Goal: Task Accomplishment & Management: Use online tool/utility

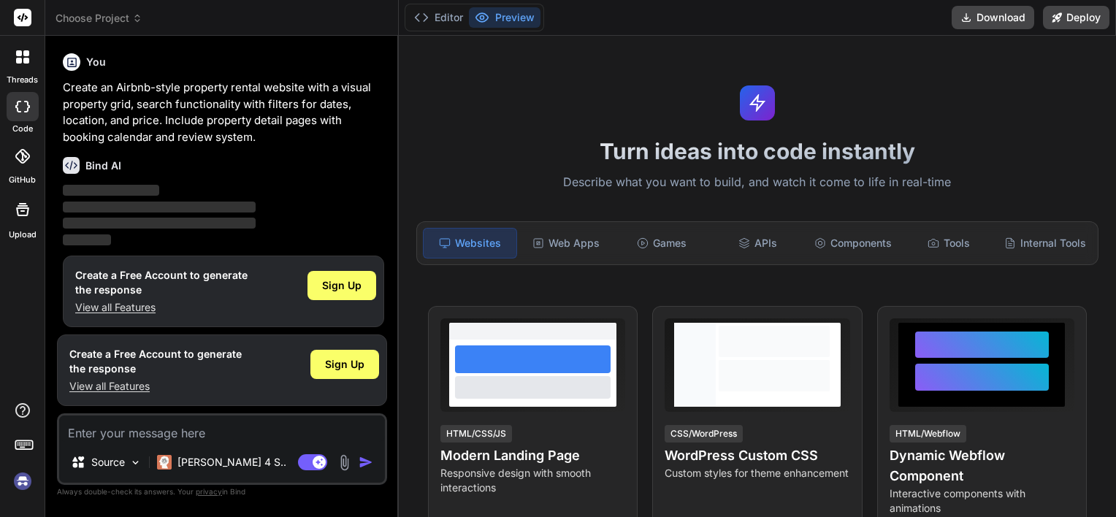
scroll to position [6, 0]
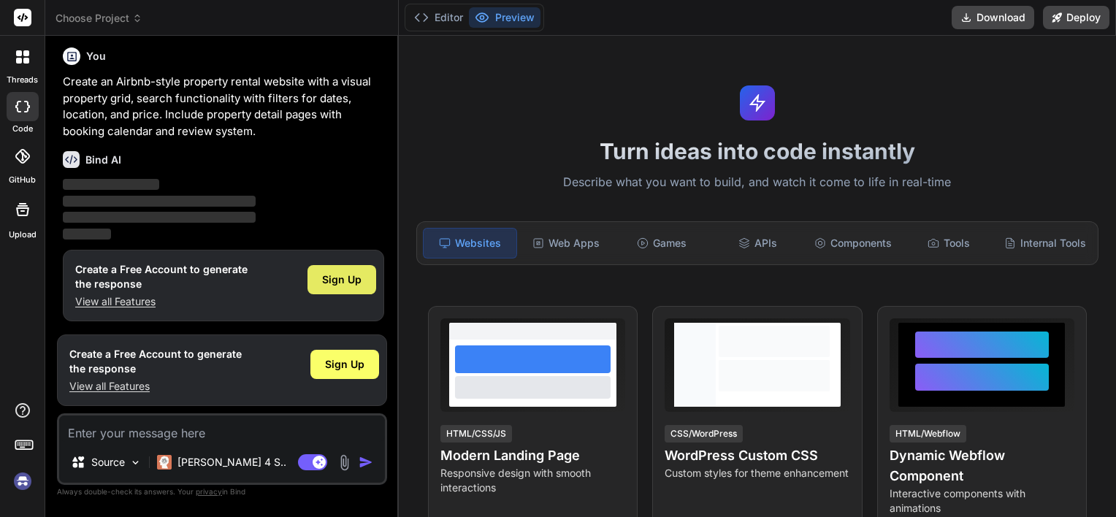
click at [340, 287] on div "Sign Up" at bounding box center [341, 279] width 69 height 29
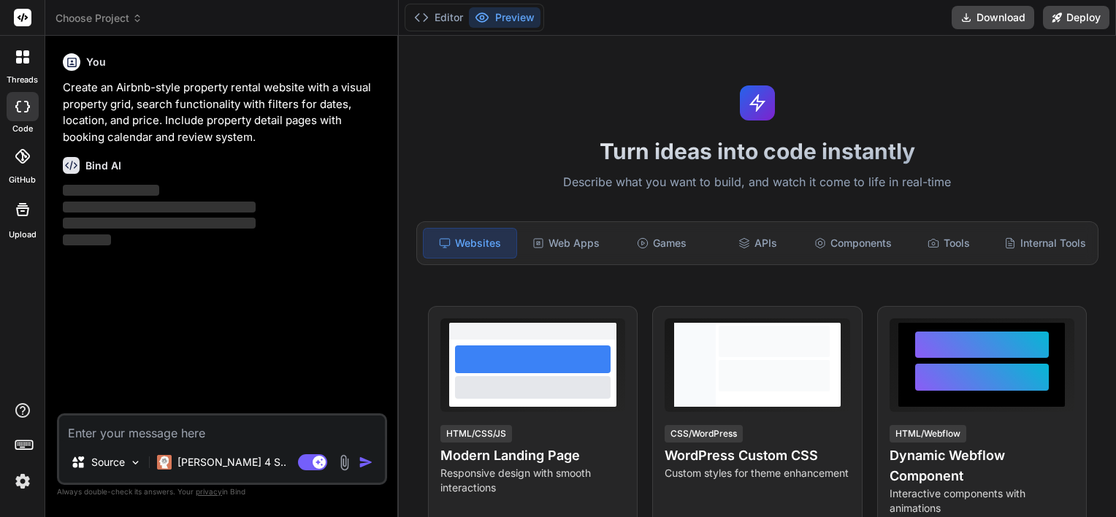
scroll to position [0, 0]
type textarea "x"
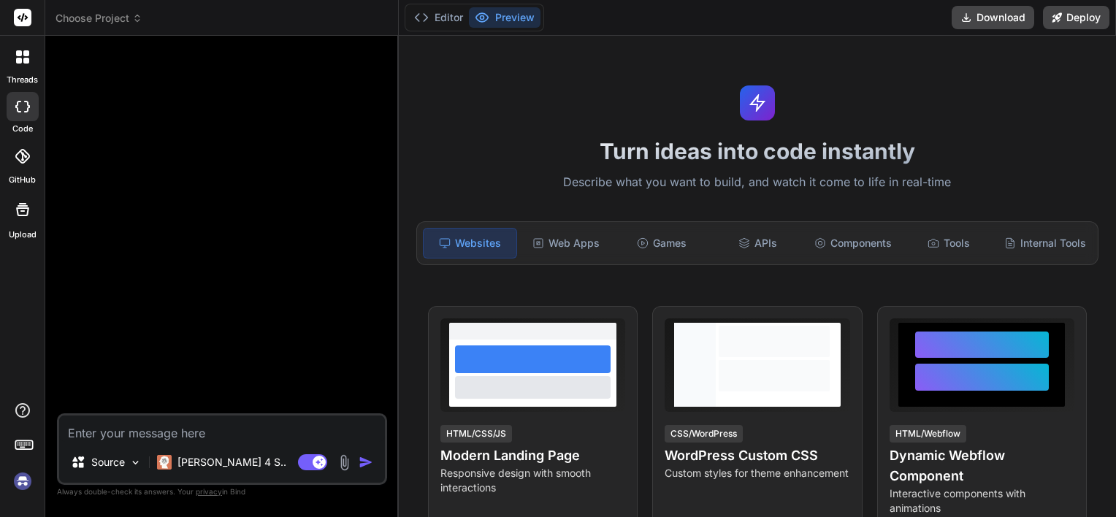
scroll to position [14, 0]
click at [108, 21] on span "Choose Project" at bounding box center [98, 18] width 87 height 15
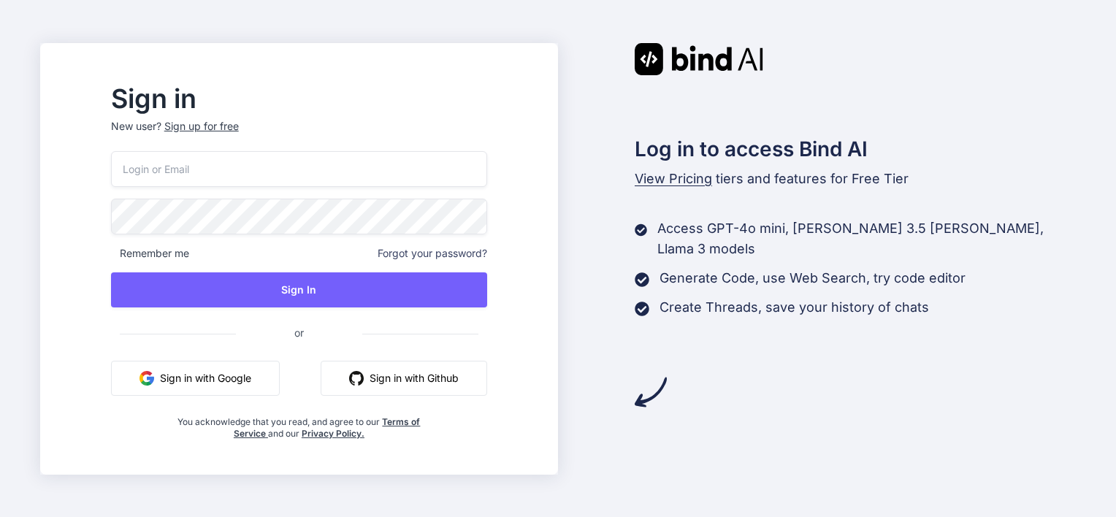
click at [250, 388] on button "Sign in with Google" at bounding box center [195, 378] width 169 height 35
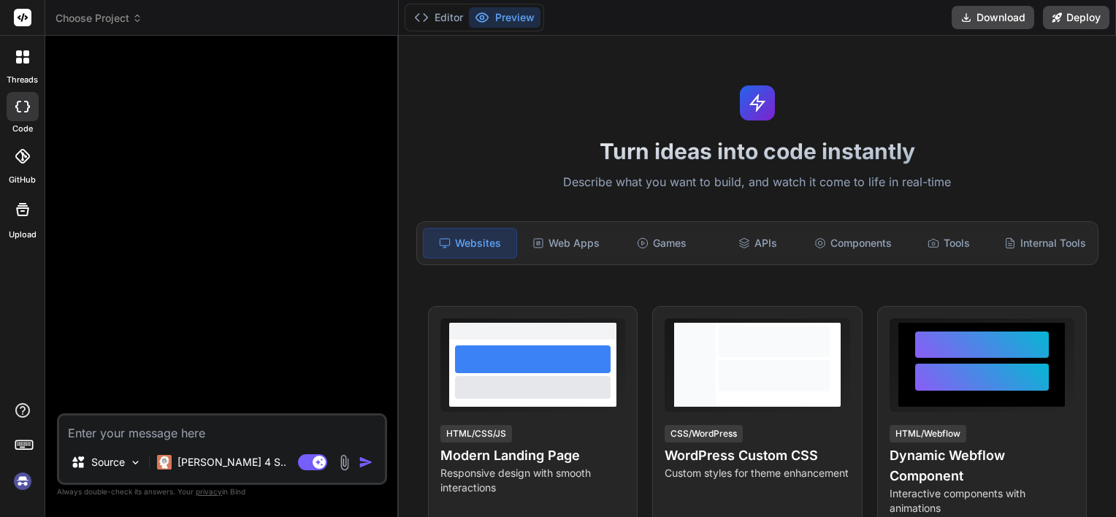
click at [118, 12] on span "Choose Project" at bounding box center [98, 18] width 87 height 15
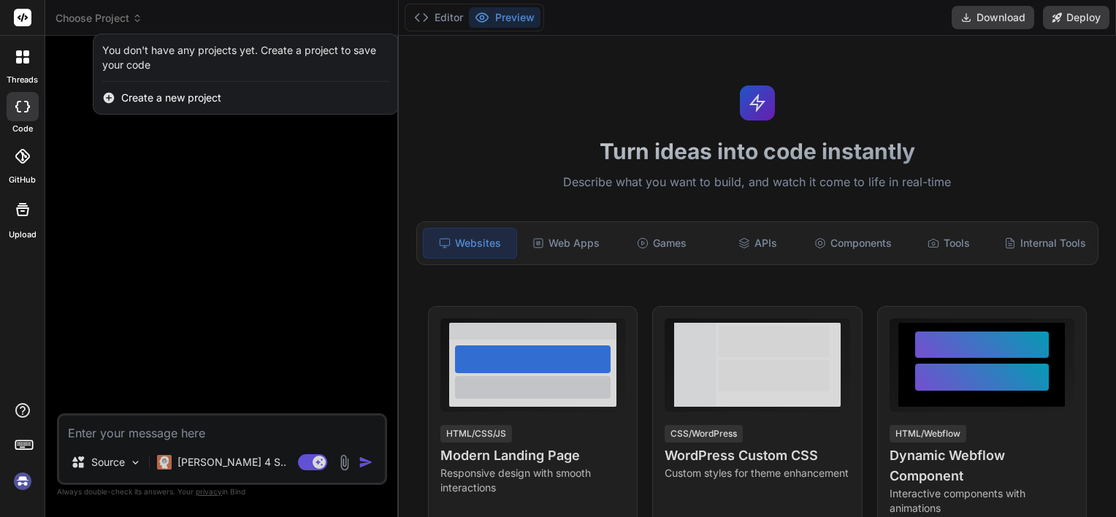
click at [91, 424] on div at bounding box center [558, 258] width 1116 height 517
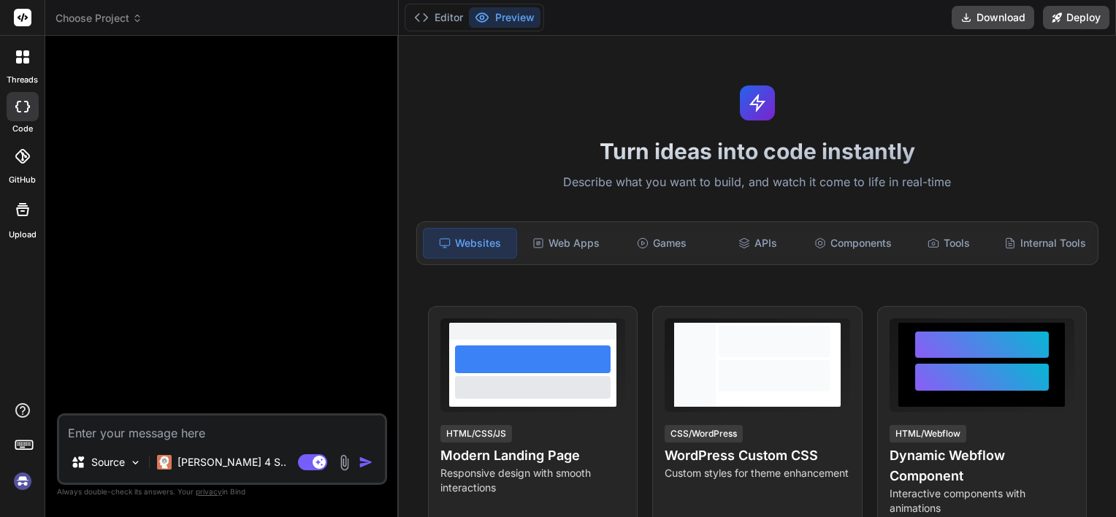
click at [100, 435] on textarea at bounding box center [222, 429] width 326 height 26
click at [20, 467] on div at bounding box center [22, 448] width 45 height 92
click at [20, 480] on img at bounding box center [22, 481] width 25 height 25
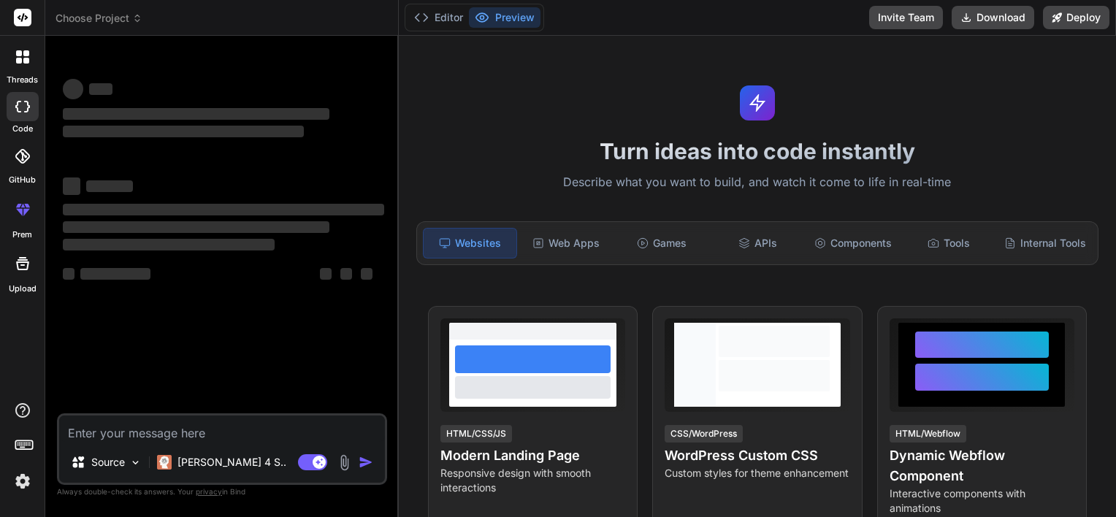
type textarea "x"
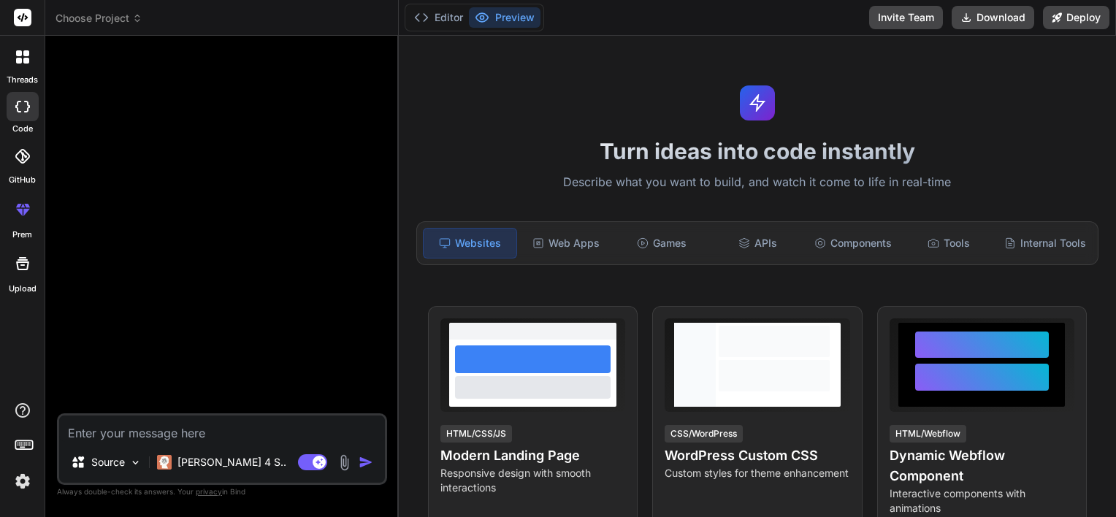
click at [204, 430] on textarea at bounding box center [222, 429] width 326 height 26
type textarea "h"
type textarea "x"
type textarea "hi"
type textarea "x"
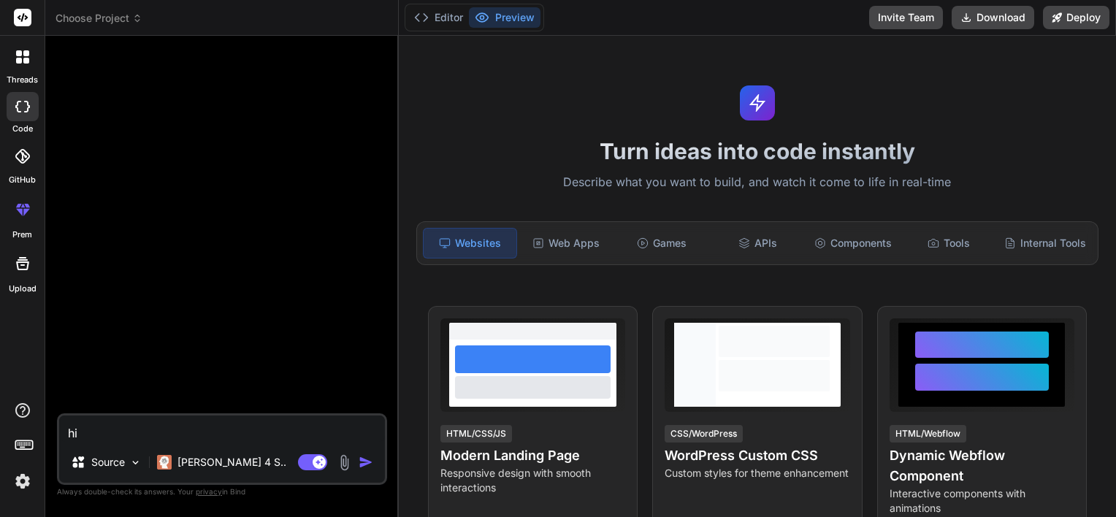
type textarea "hi"
click at [361, 467] on img "button" at bounding box center [366, 462] width 15 height 15
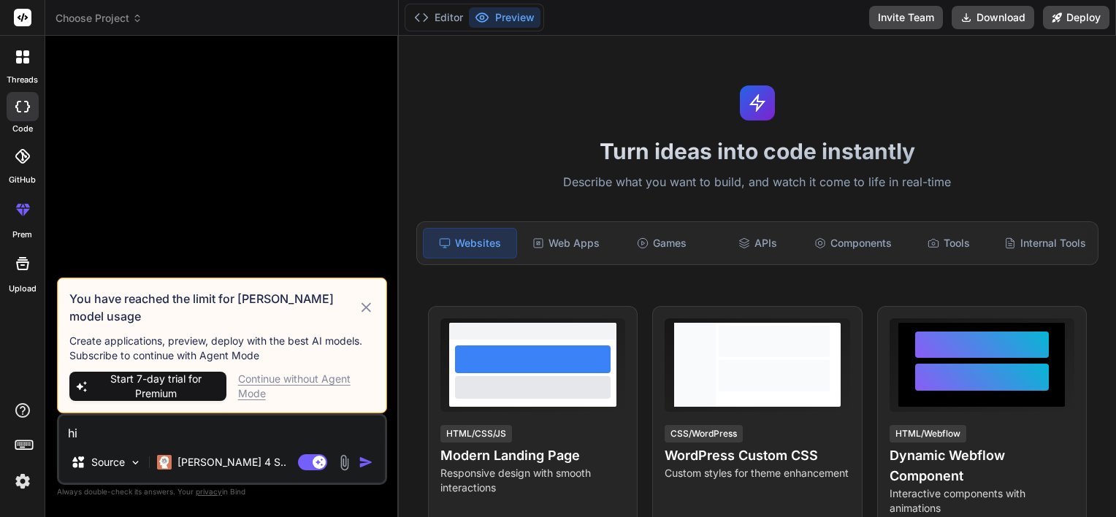
click at [266, 386] on div "Continue without Agent Mode" at bounding box center [306, 386] width 137 height 29
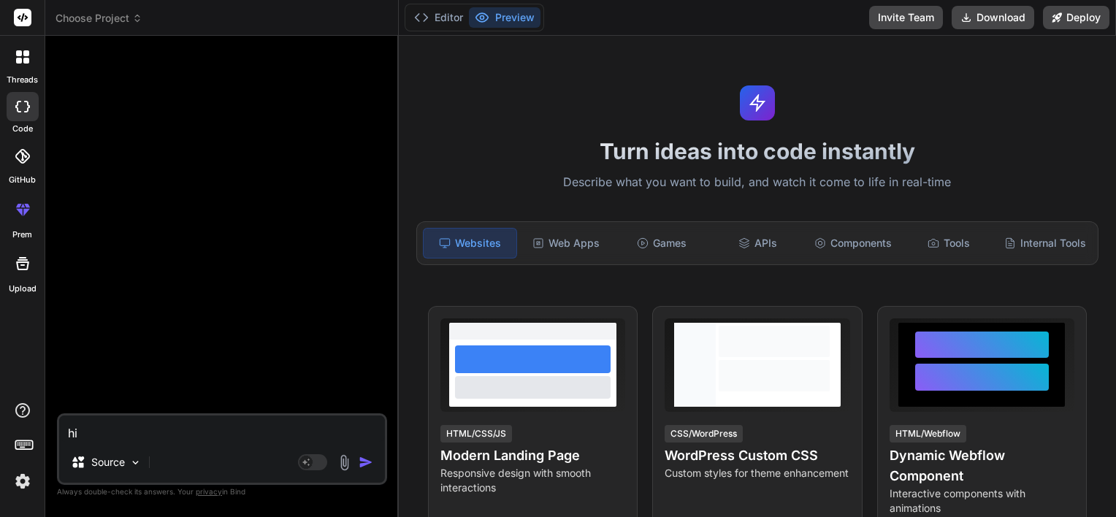
click at [361, 470] on div "Agent Mode. When this toggle is activated, AI automatically makes decisions, re…" at bounding box center [337, 462] width 84 height 18
click at [366, 464] on img "button" at bounding box center [366, 462] width 15 height 15
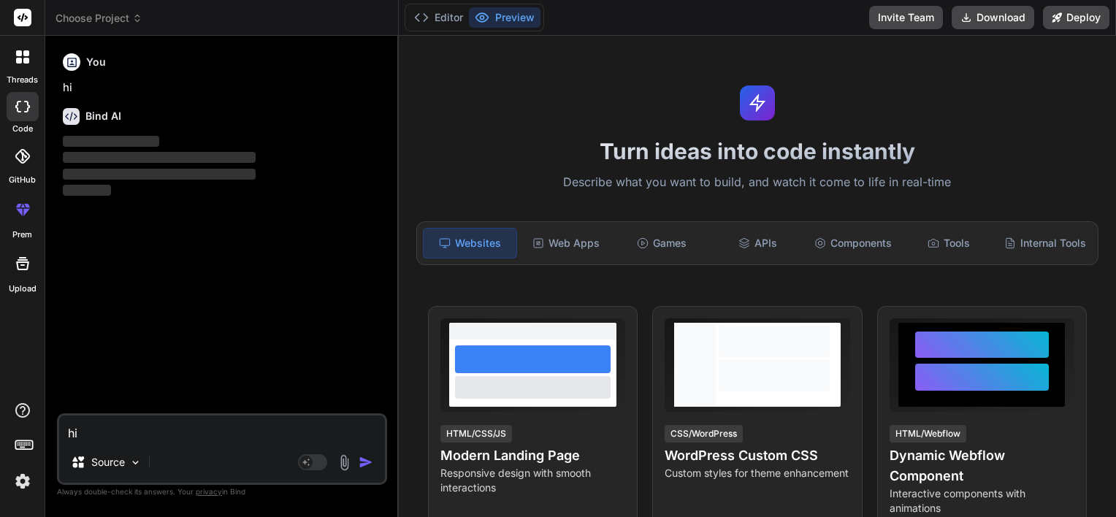
click at [104, 17] on span "Choose Project" at bounding box center [98, 18] width 87 height 15
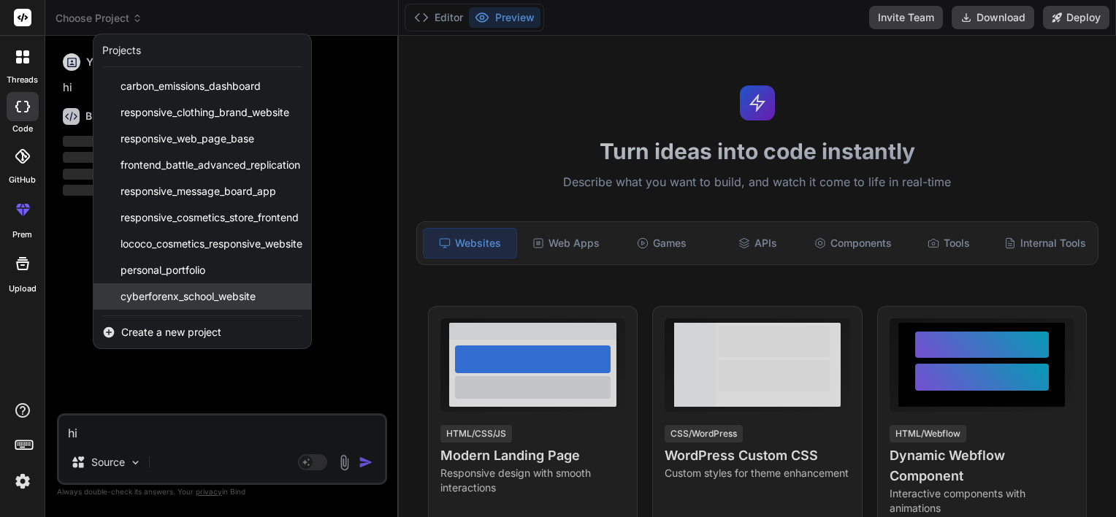
click at [213, 293] on span "cyberforenx_school_website" at bounding box center [187, 296] width 135 height 15
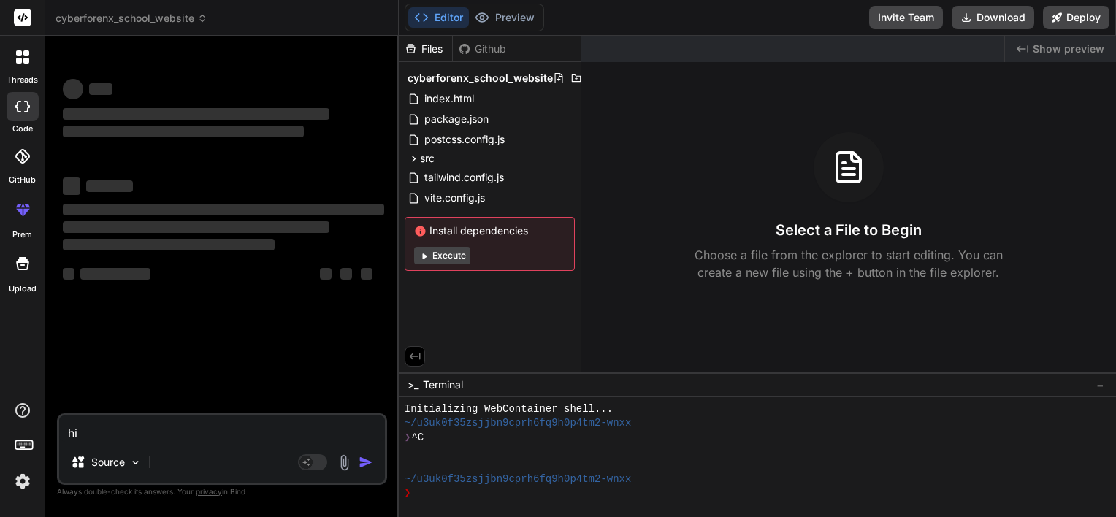
type textarea "x"
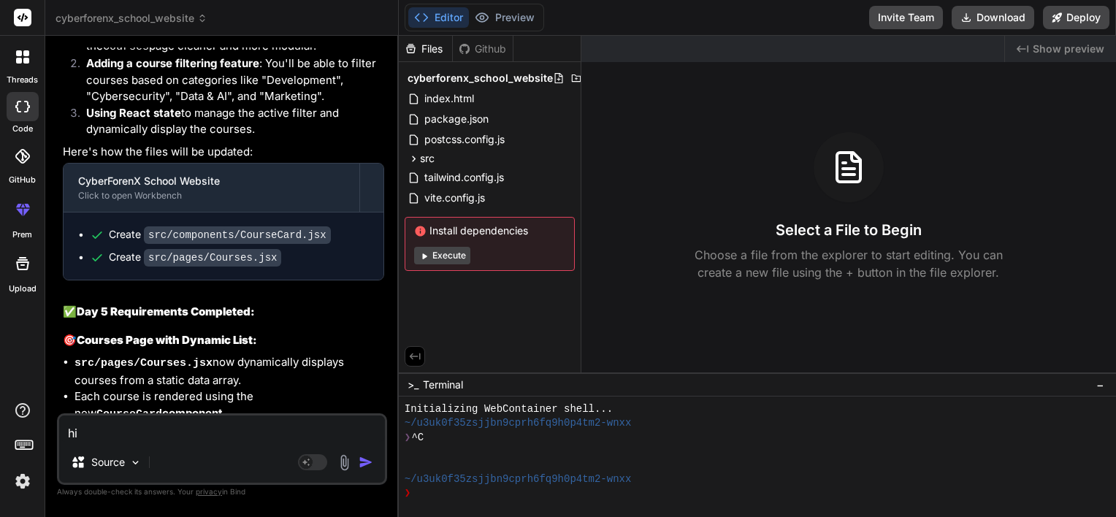
scroll to position [3400, 0]
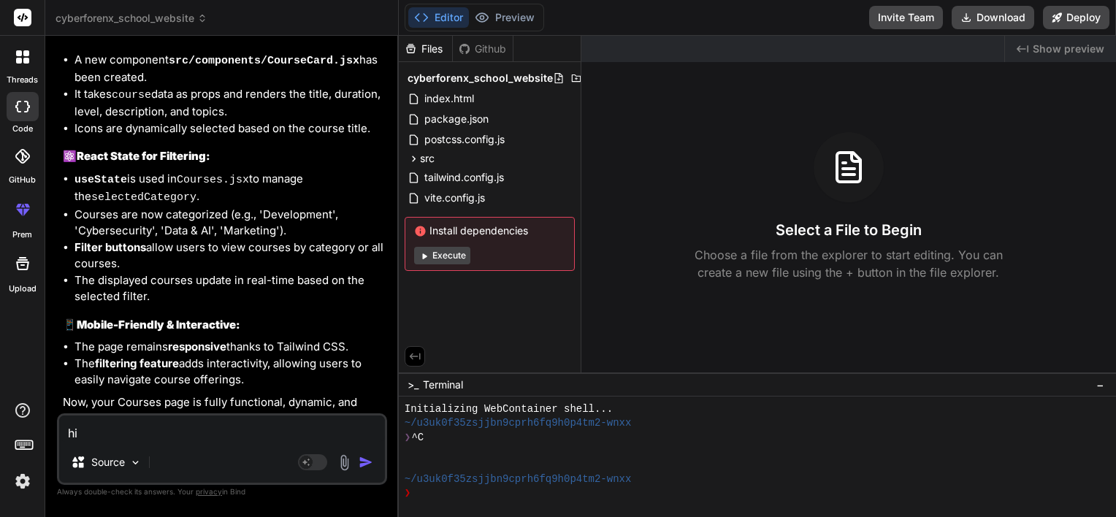
click at [105, 447] on div "hi Source Agent Mode. When this toggle is activated, AI automatically makes dec…" at bounding box center [222, 449] width 330 height 72
click at [200, 428] on textarea "hi" at bounding box center [222, 429] width 326 height 26
paste textarea "Day 6: Gallery Page & Interactive Image Gallery: Technology to Use: React Compo…"
type textarea "Day 6: Gallery Page & Interactive Image Gallery: Technology to Use: React Compo…"
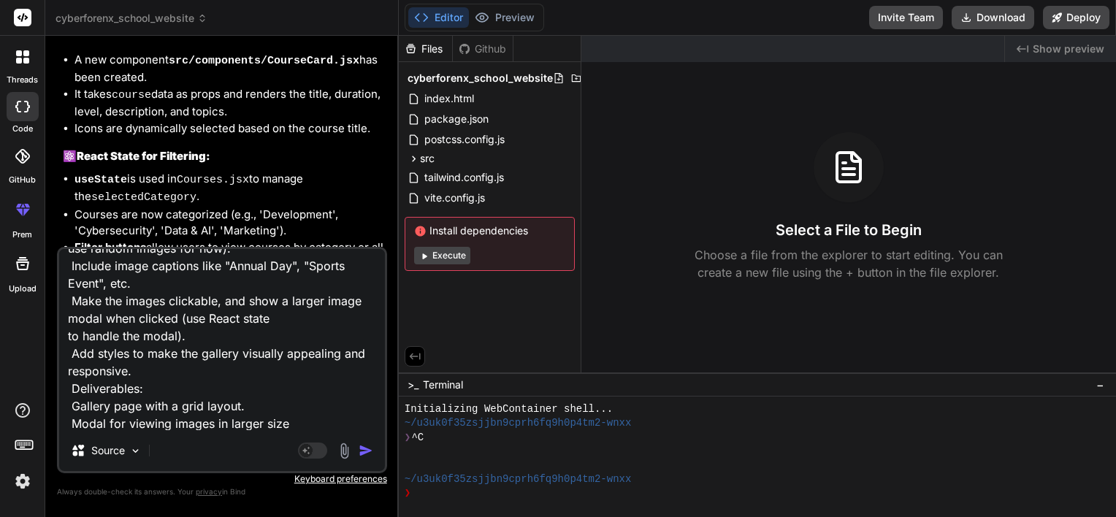
type textarea "x"
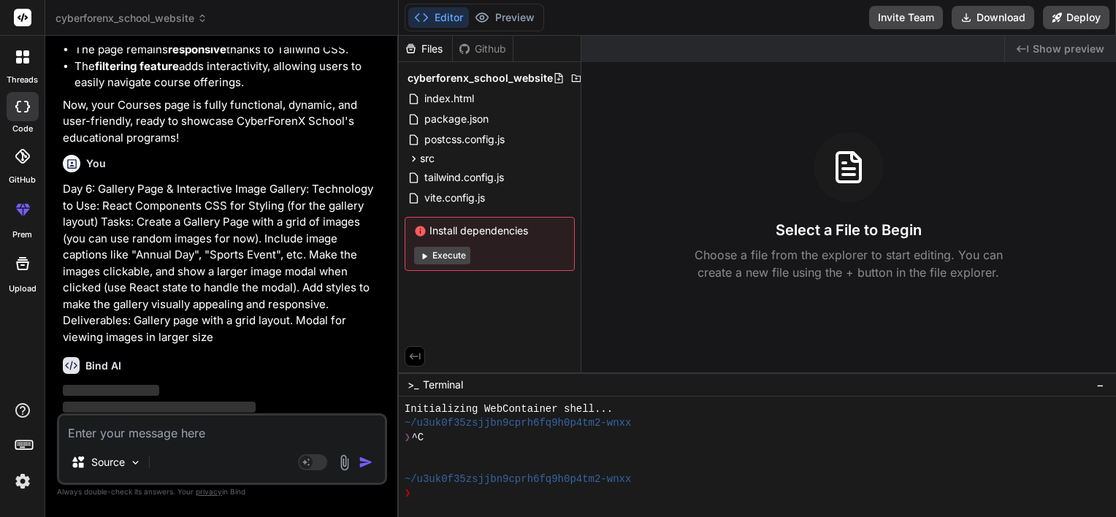
scroll to position [3700, 0]
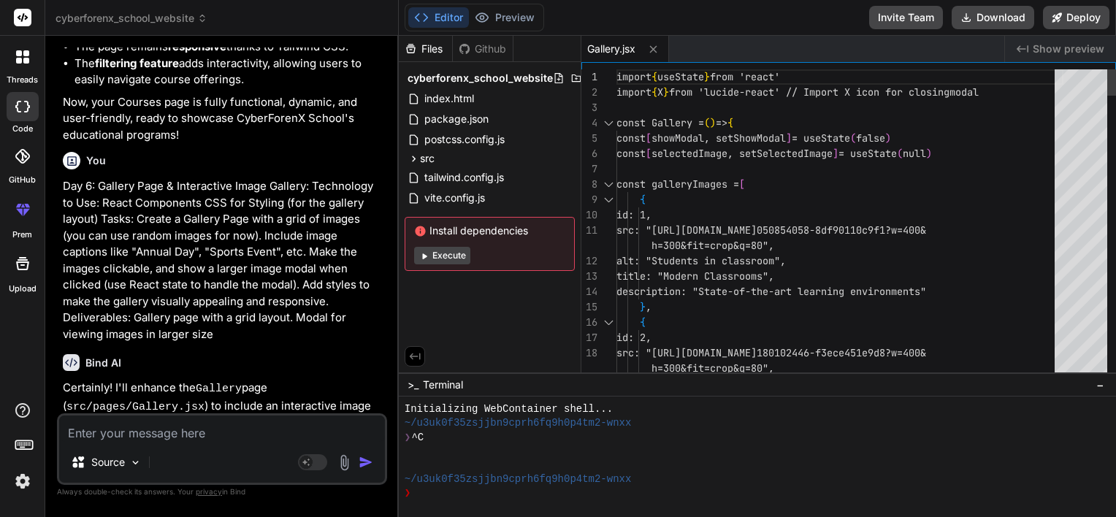
type textarea "x"
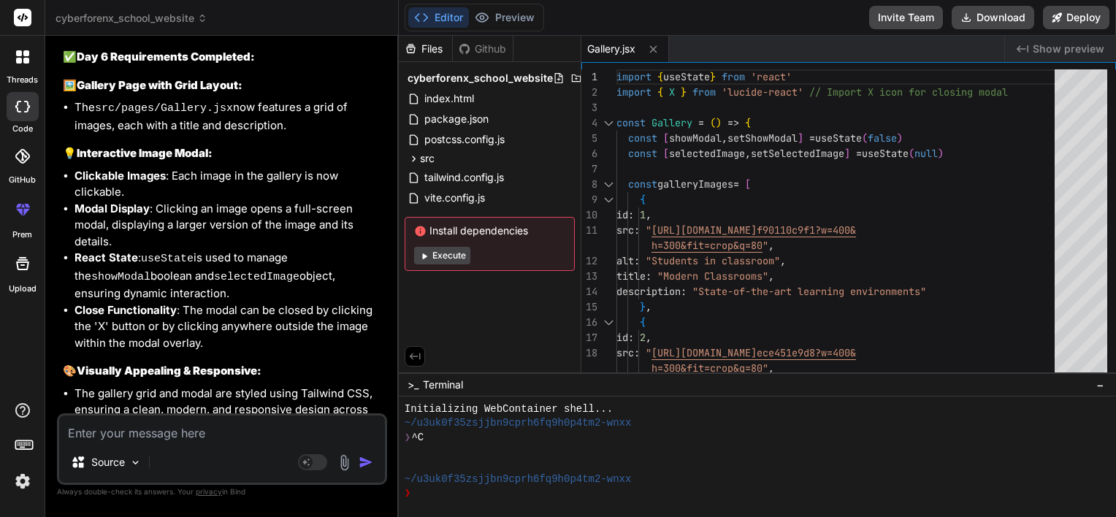
scroll to position [4504, 0]
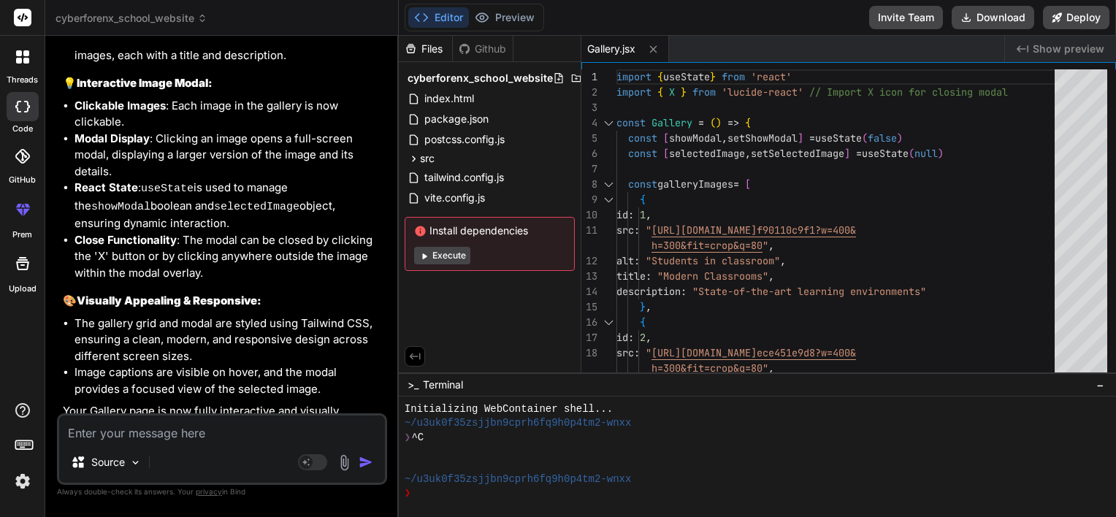
click at [1081, 56] on div "Created with Pixso. Show preview" at bounding box center [1060, 49] width 111 height 26
click at [1087, 47] on span "Show preview" at bounding box center [1069, 49] width 72 height 15
click at [1031, 44] on div "Created with Pixso. Show preview" at bounding box center [1060, 49] width 111 height 26
click at [1025, 54] on icon "Created with Pixso." at bounding box center [1023, 49] width 12 height 12
click at [494, 55] on div "Files Github" at bounding box center [456, 49] width 115 height 26
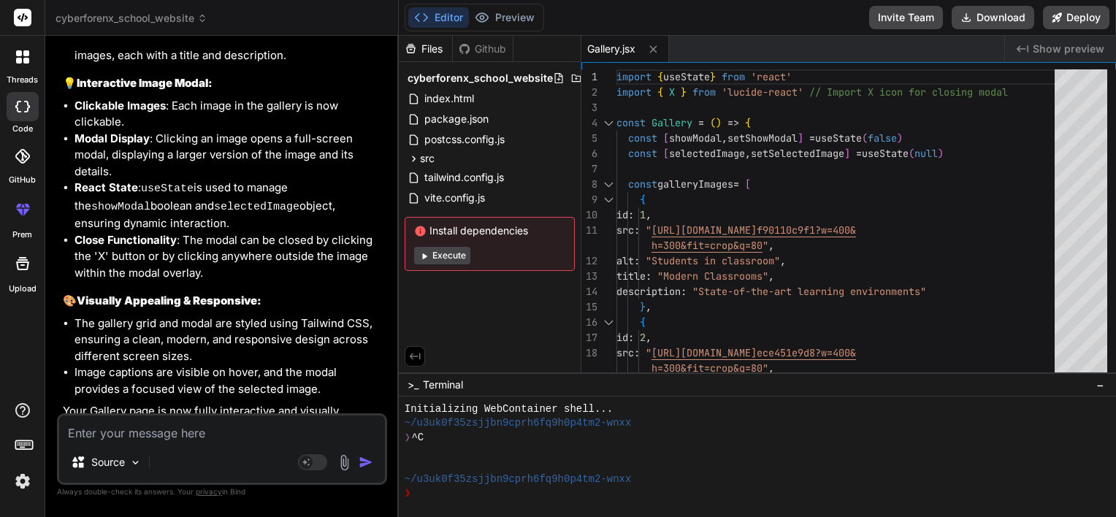
click at [491, 47] on div "Github" at bounding box center [483, 49] width 60 height 15
click at [250, 424] on textarea at bounding box center [222, 429] width 326 height 26
type textarea "s"
type textarea "x"
type textarea "sh"
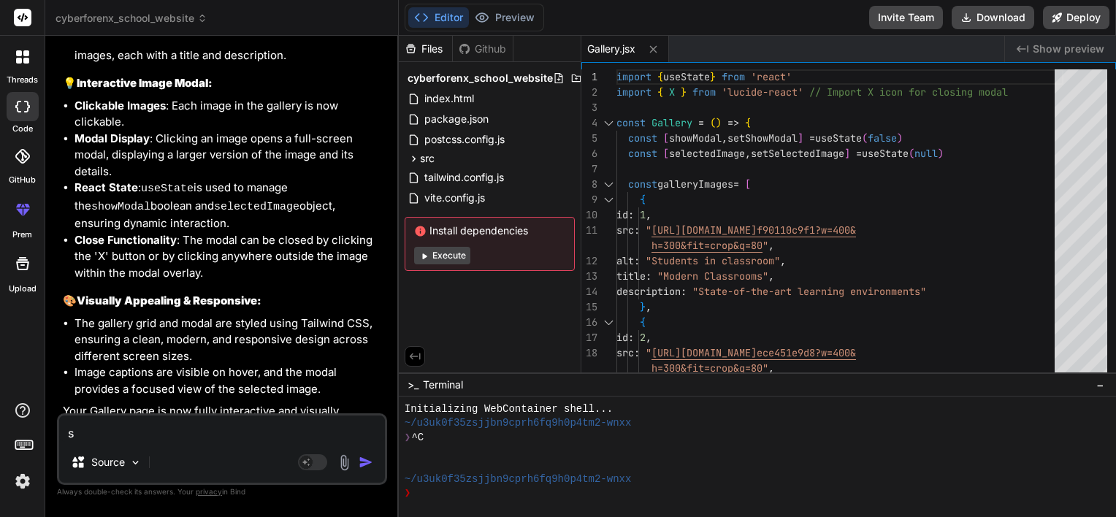
type textarea "x"
type textarea "sho"
type textarea "x"
type textarea "show"
type textarea "x"
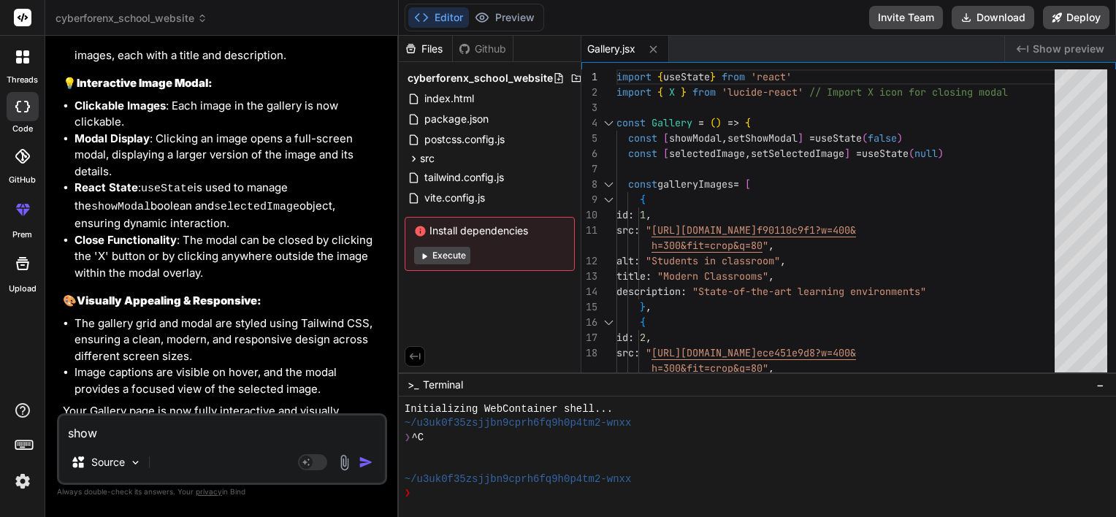
type textarea "show"
type textarea "x"
type textarea "show r"
type textarea "x"
type textarea "show"
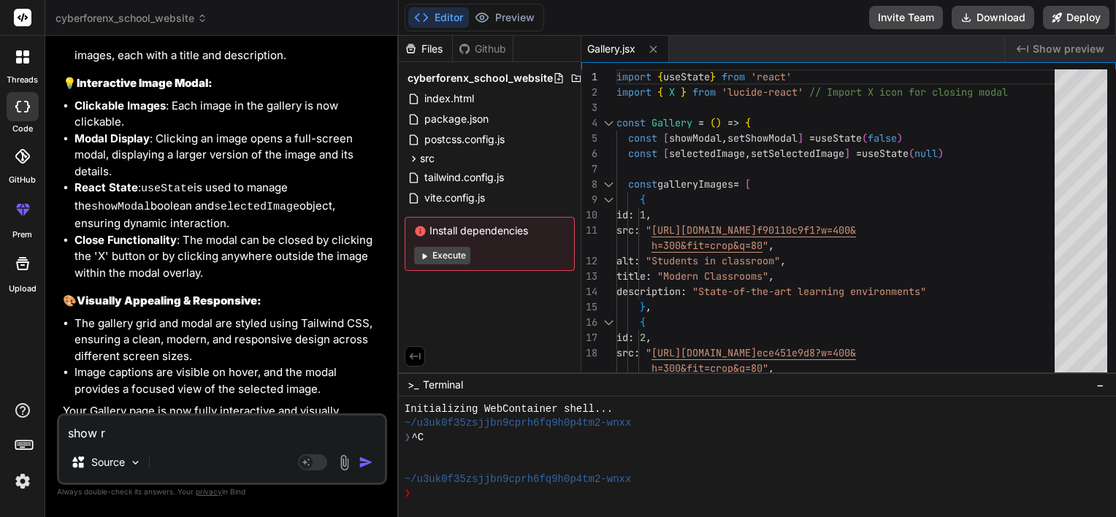
type textarea "x"
type textarea "show p"
type textarea "x"
type textarea "show pr"
type textarea "x"
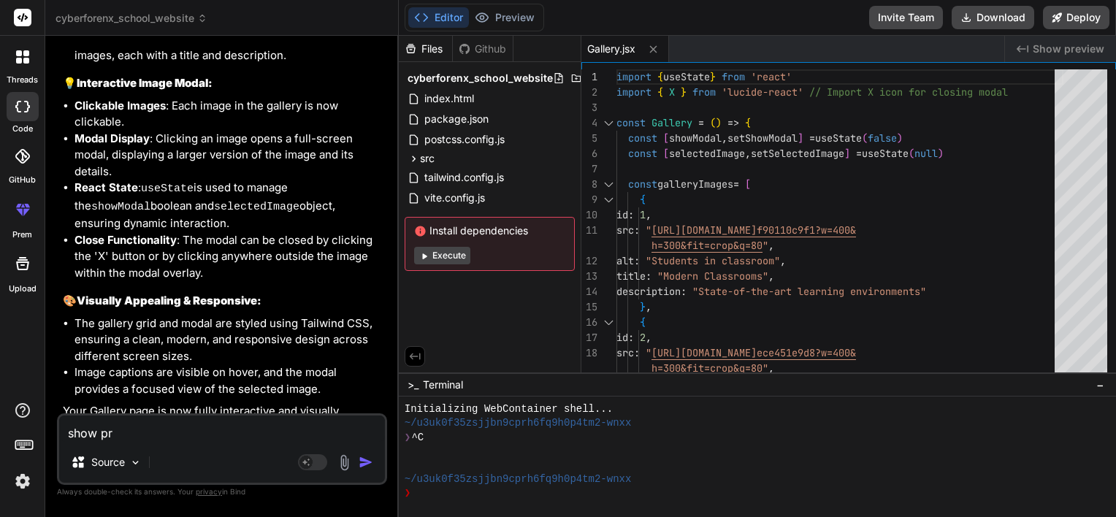
type textarea "show pre"
type textarea "x"
type textarea "show prev"
type textarea "x"
type textarea "show previ"
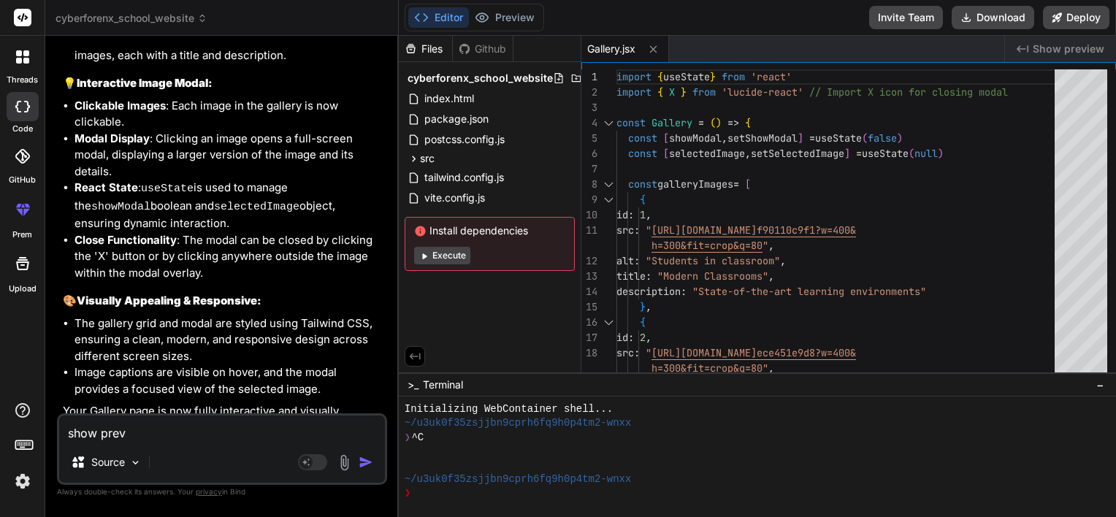
type textarea "x"
type textarea "show previe"
type textarea "x"
type textarea "show preview"
type textarea "x"
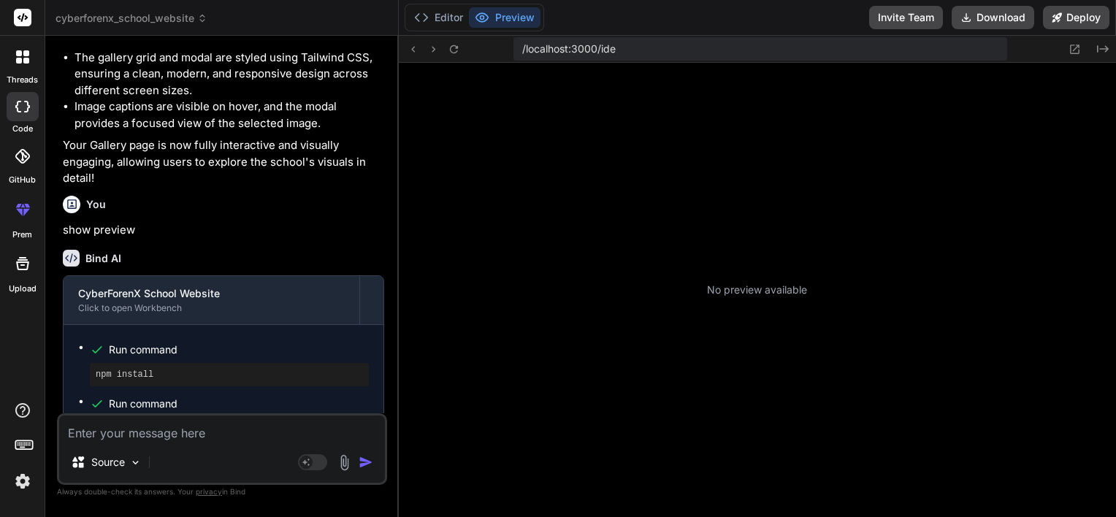
scroll to position [561, 0]
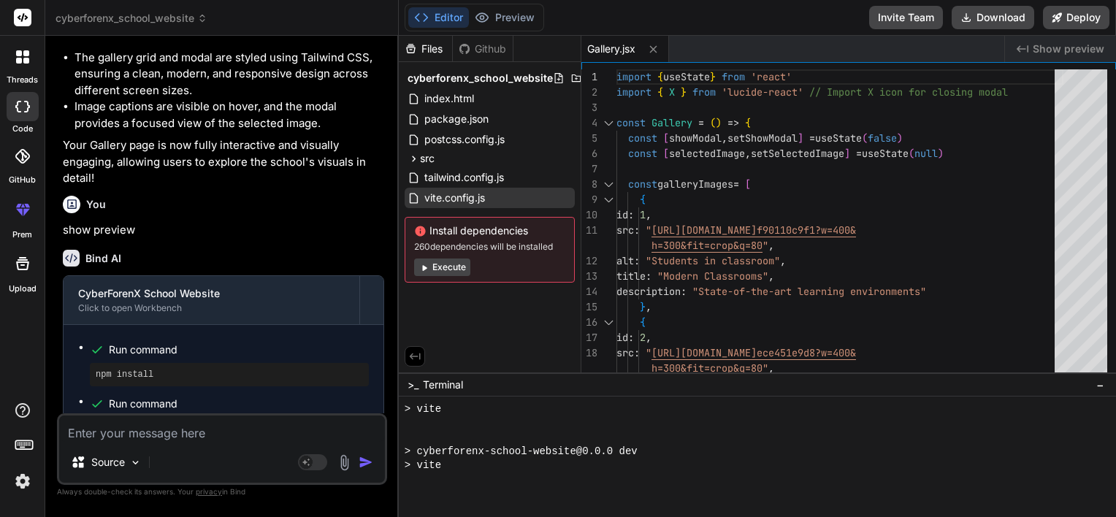
type textarea "x"
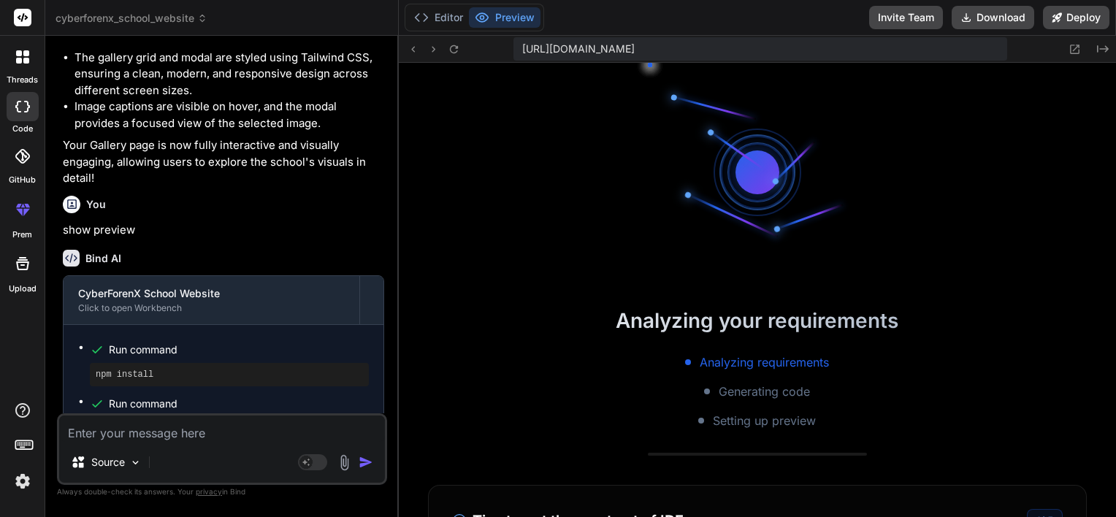
scroll to position [743, 0]
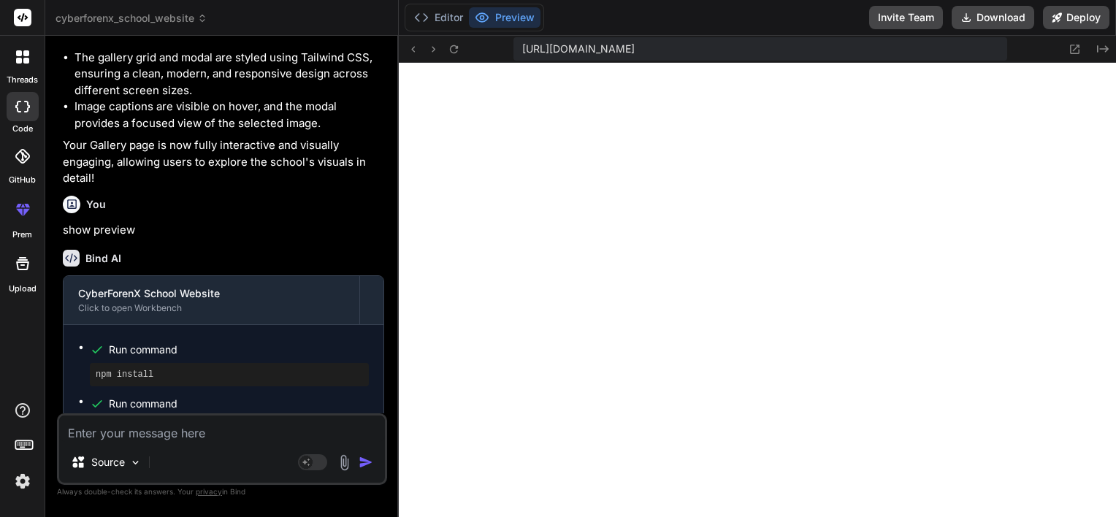
click at [175, 429] on textarea at bounding box center [222, 429] width 326 height 26
type textarea "c"
type textarea "x"
type textarea "ch"
type textarea "x"
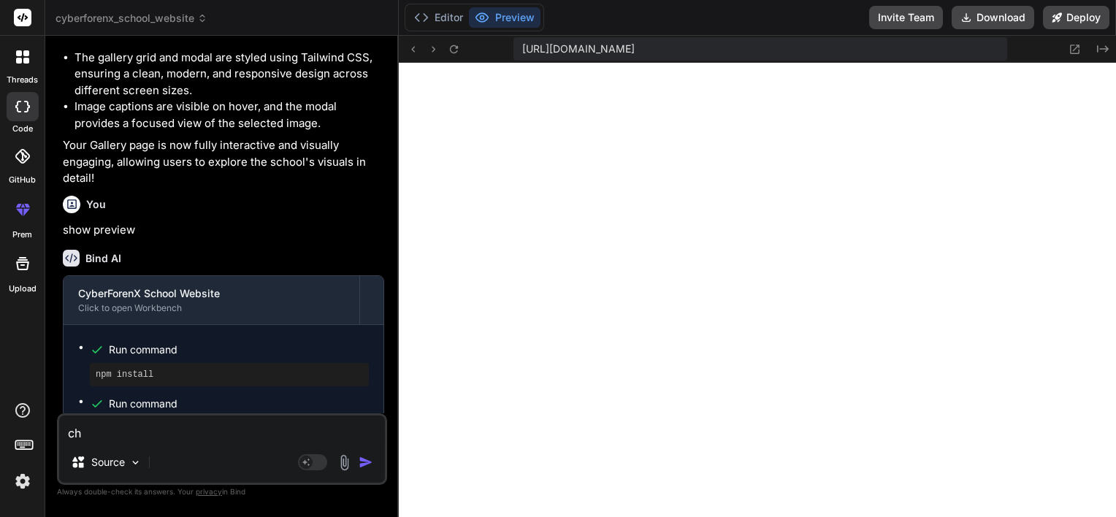
type textarea "cha"
type textarea "x"
type textarea "chan"
type textarea "x"
type textarea "chang"
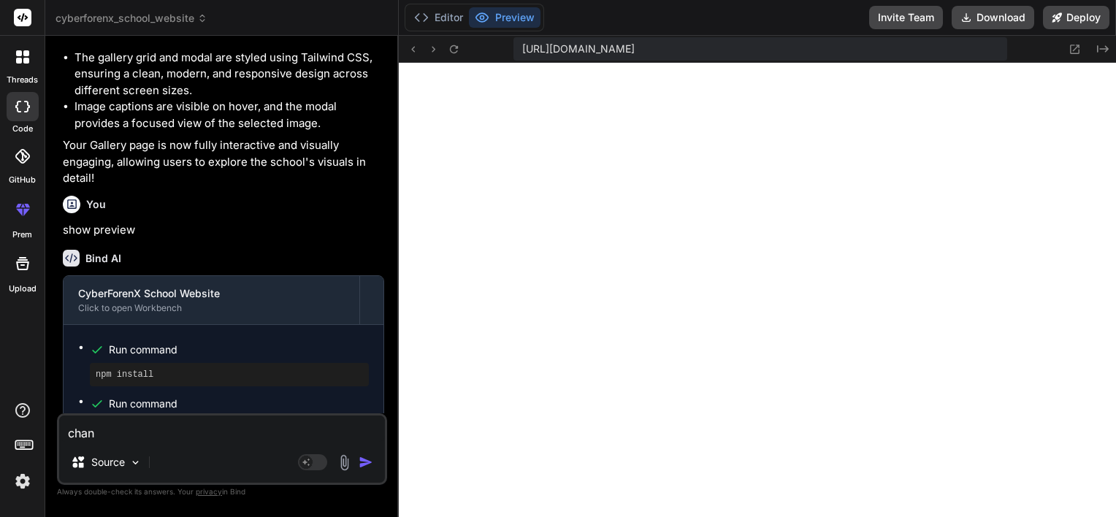
type textarea "x"
type textarea "change"
type textarea "x"
type textarea "change"
type textarea "x"
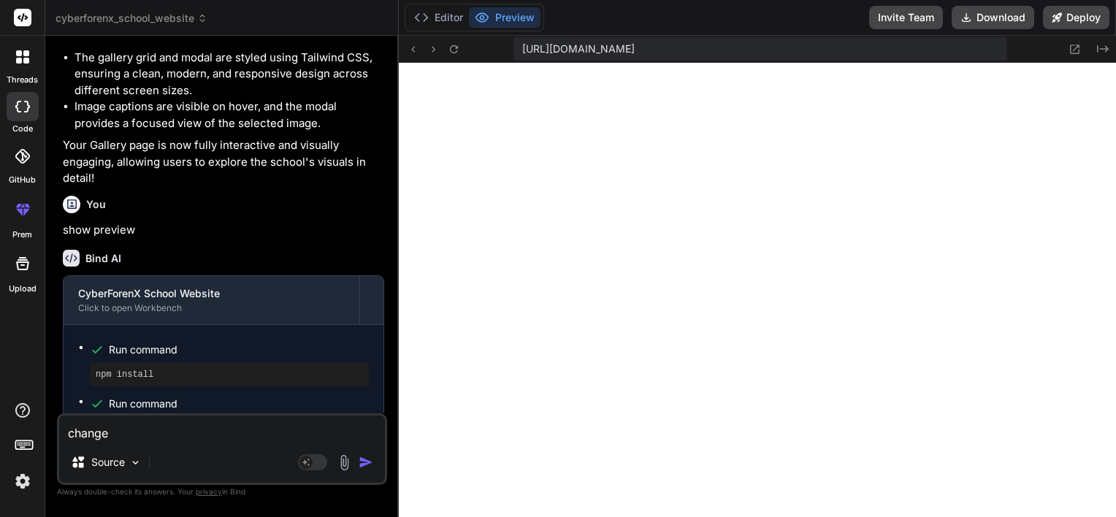
type textarea "change t"
type textarea "x"
type textarea "change th"
type textarea "x"
type textarea "change the"
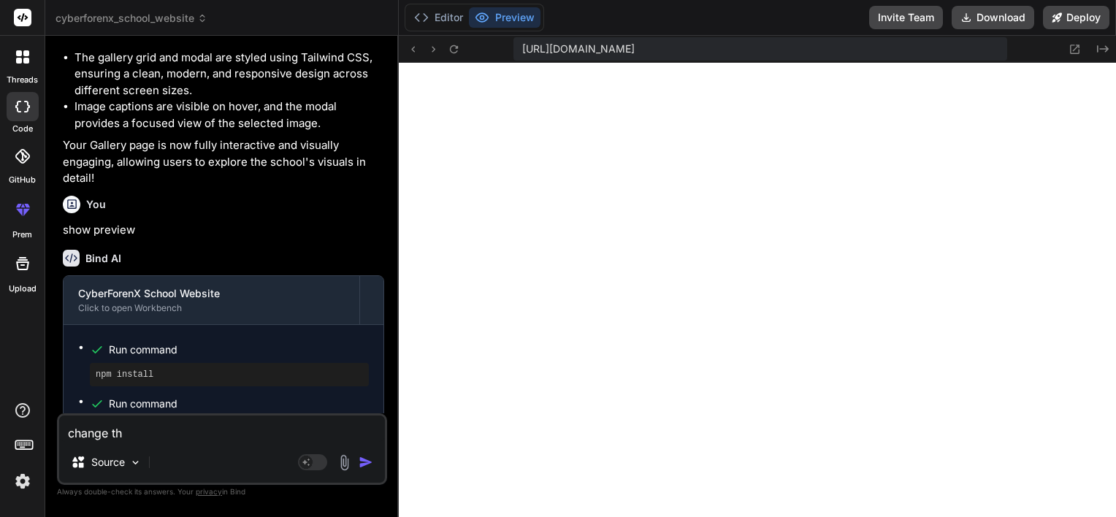
type textarea "x"
type textarea "change the"
type textarea "x"
type textarea "change the l"
type textarea "x"
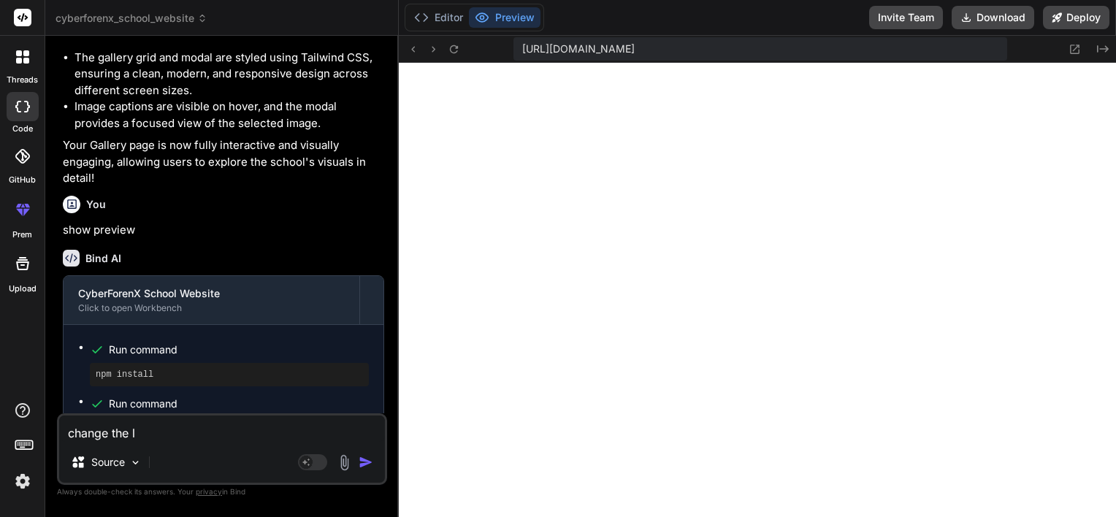
type textarea "change the lo"
type textarea "x"
type textarea "change the log"
type textarea "x"
type textarea "change the logo"
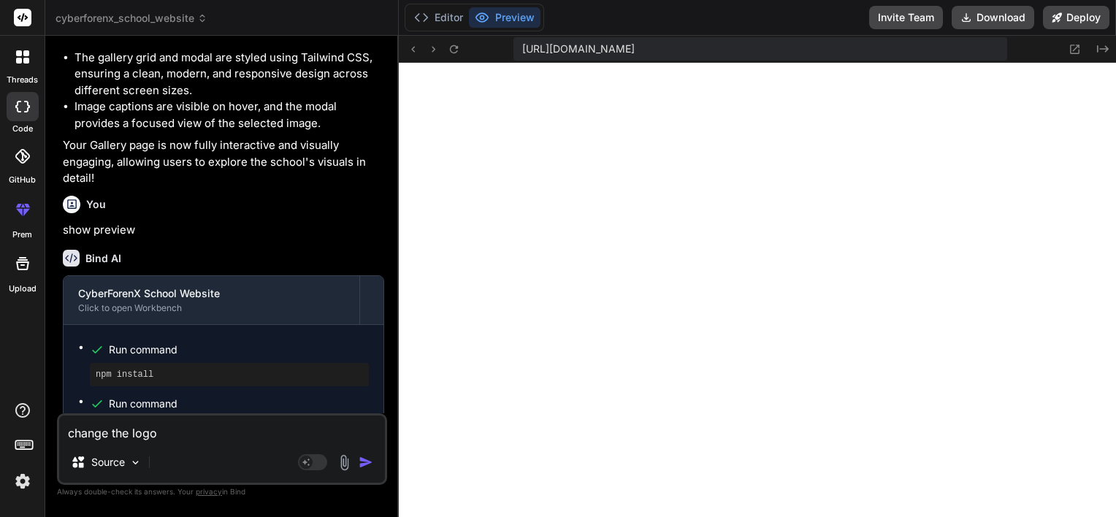
type textarea "x"
type textarea "change the logo"
type textarea "x"
type textarea "change the logo o"
type textarea "x"
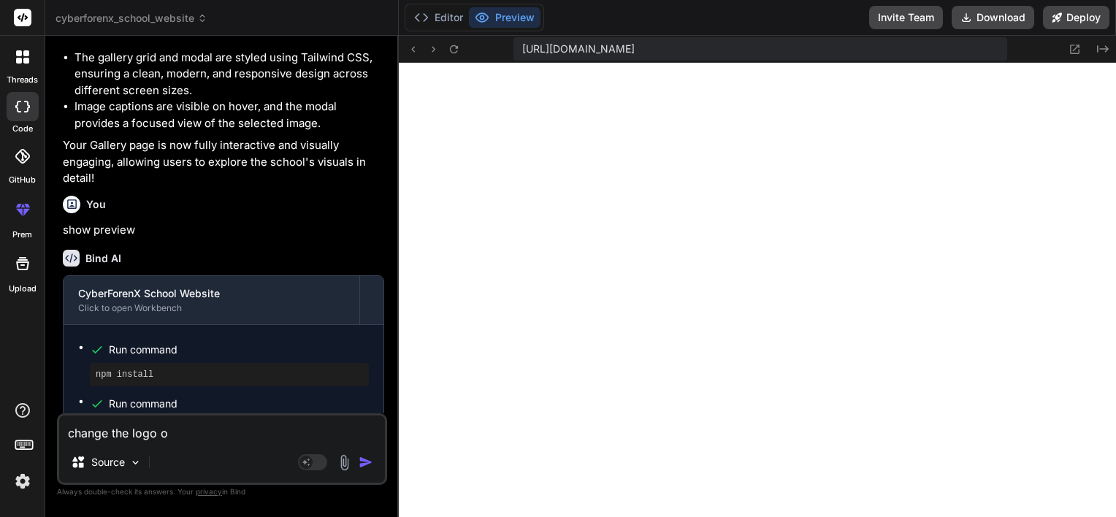
type textarea "change the logo of"
type textarea "x"
type textarea "change the logo of"
type textarea "x"
type textarea "change the logo of t"
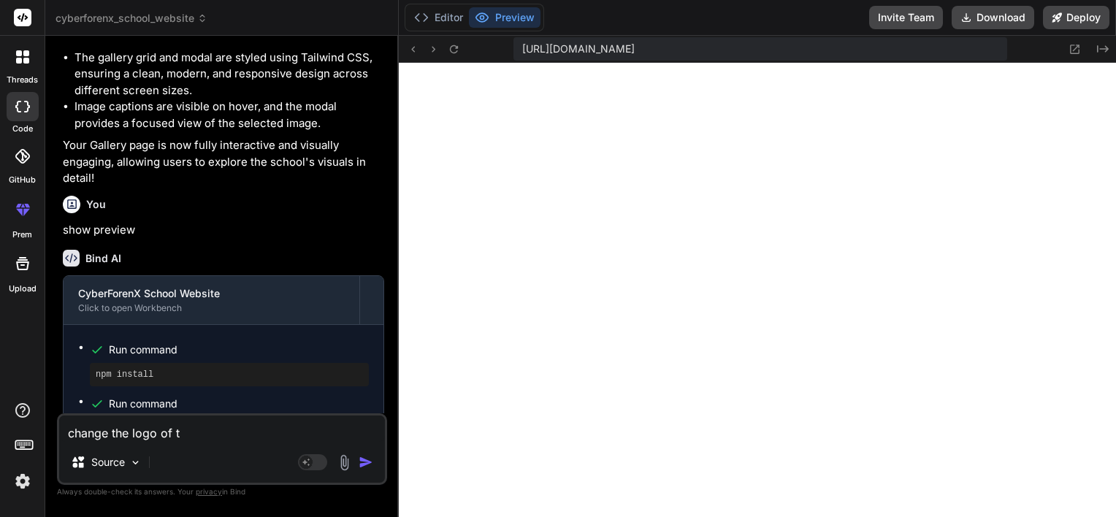
type textarea "x"
type textarea "change the logo of th"
type textarea "x"
type textarea "change the logo of the"
type textarea "x"
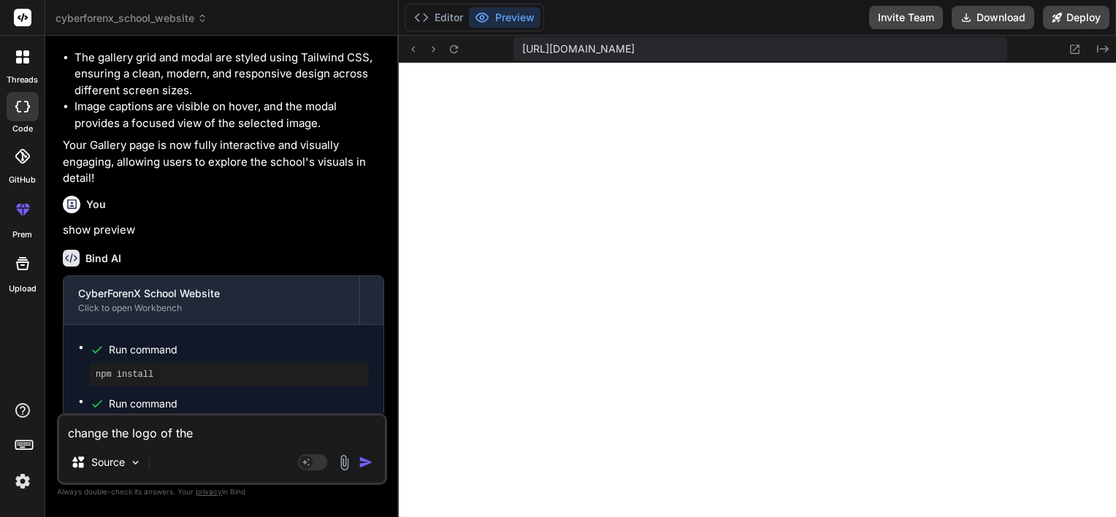
type textarea "change the logo of the"
type textarea "x"
type textarea "change the logo of the w"
type textarea "x"
type textarea "change the logo of the we"
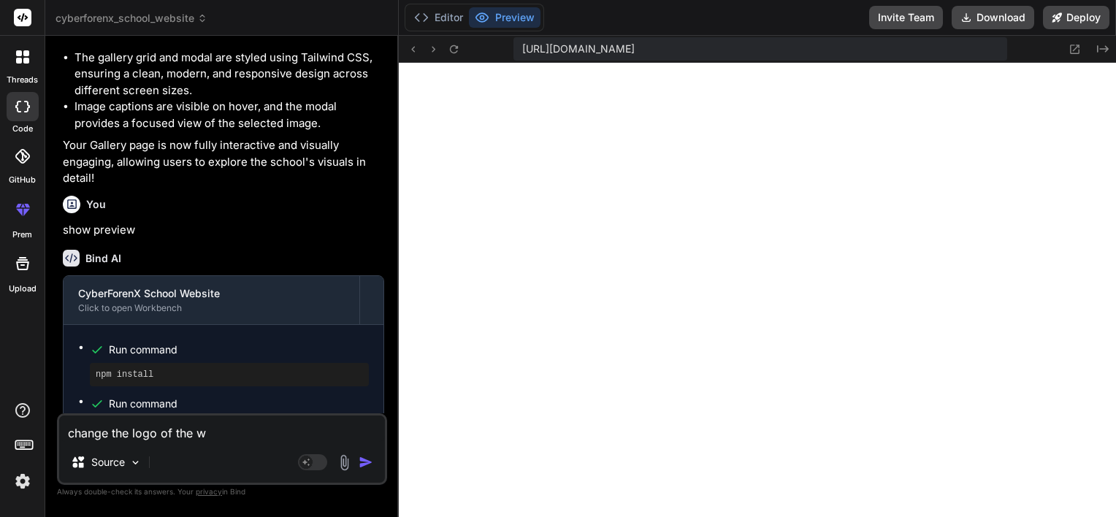
type textarea "x"
type textarea "change the logo of the web"
type textarea "x"
type textarea "change the logo of the webs"
type textarea "x"
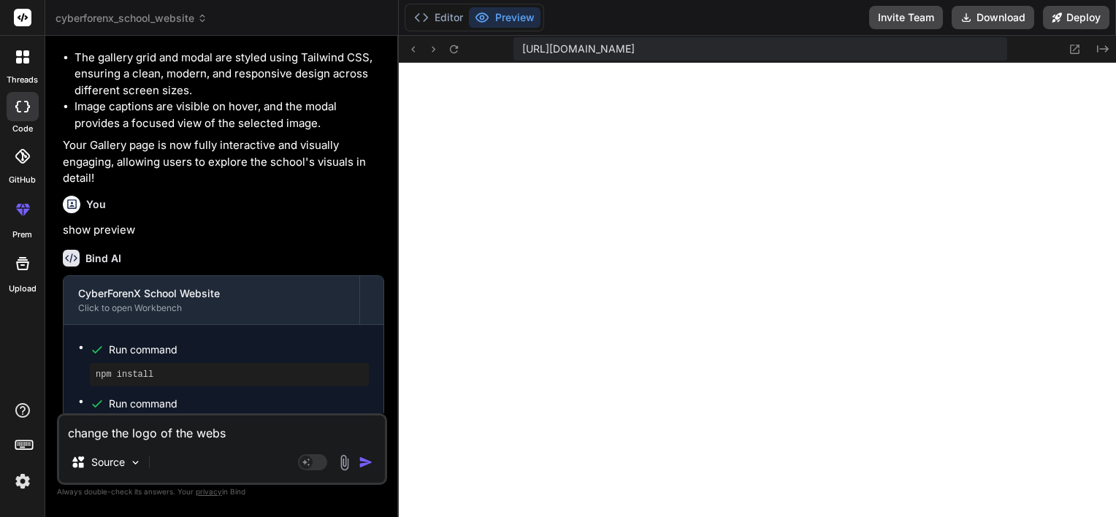
type textarea "change the logo of the websi"
type textarea "x"
type textarea "change the logo of the websit"
type textarea "x"
type textarea "change the logo of the website"
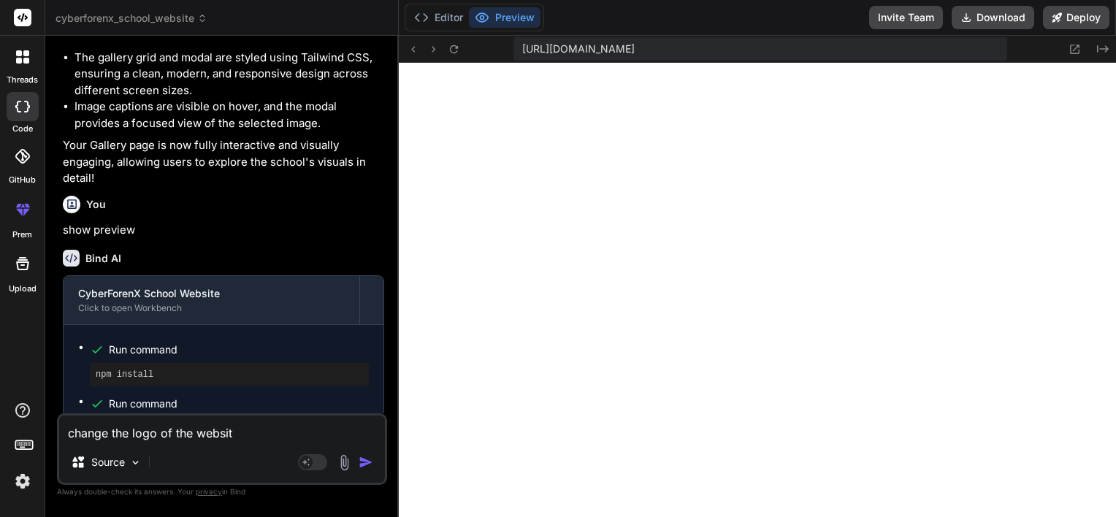
type textarea "x"
type textarea "change the logo of the website"
type textarea "x"
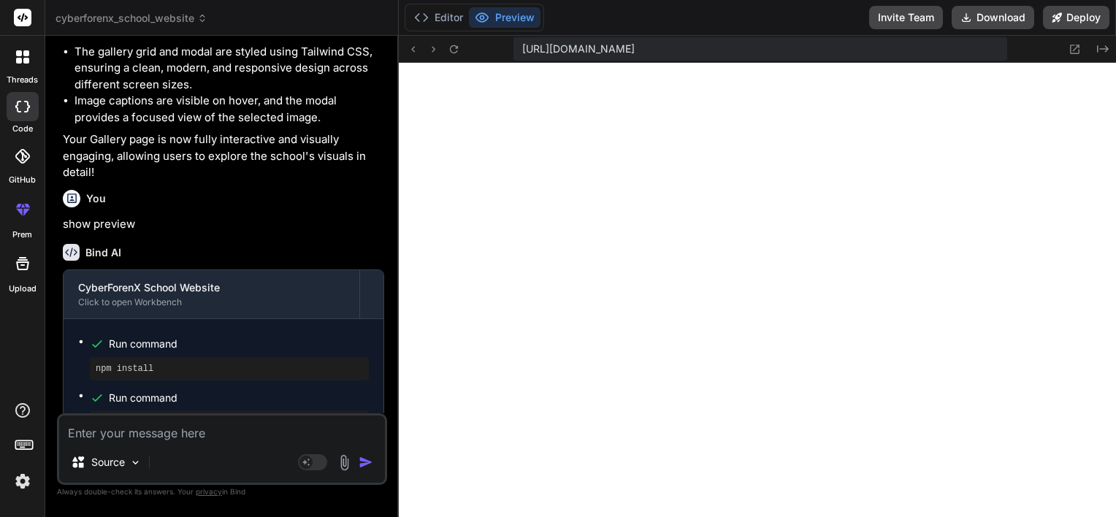
scroll to position [4922, 0]
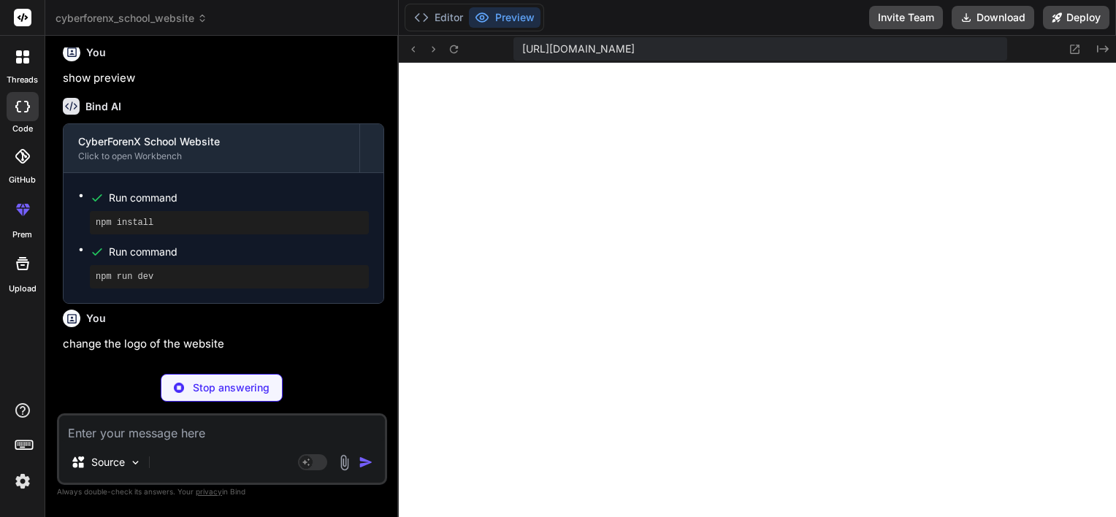
type textarea "x"
type textarea "export default Navbar"
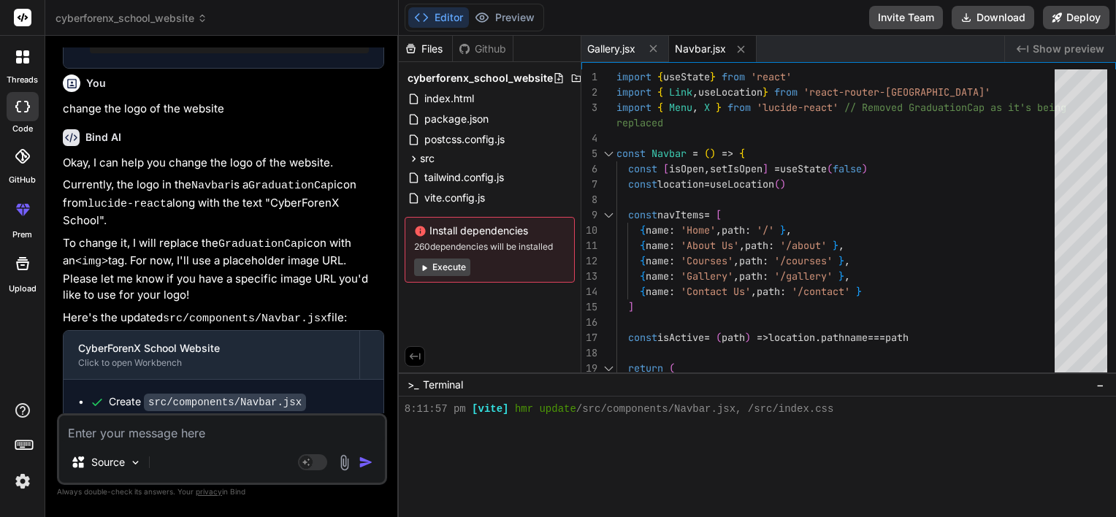
scroll to position [5161, 0]
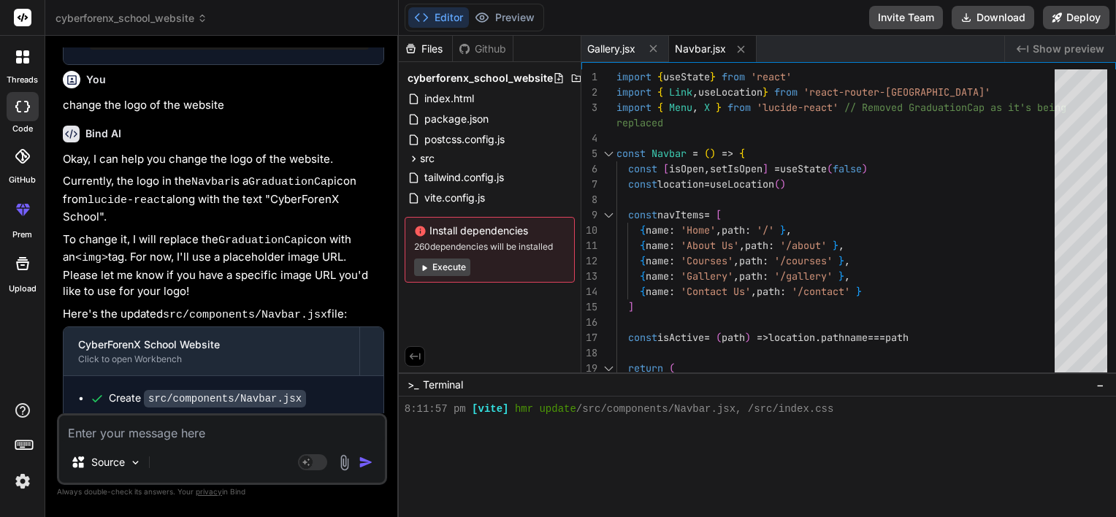
click at [137, 437] on textarea at bounding box center [222, 429] width 326 height 26
click at [1082, 50] on span "Show preview" at bounding box center [1069, 49] width 72 height 15
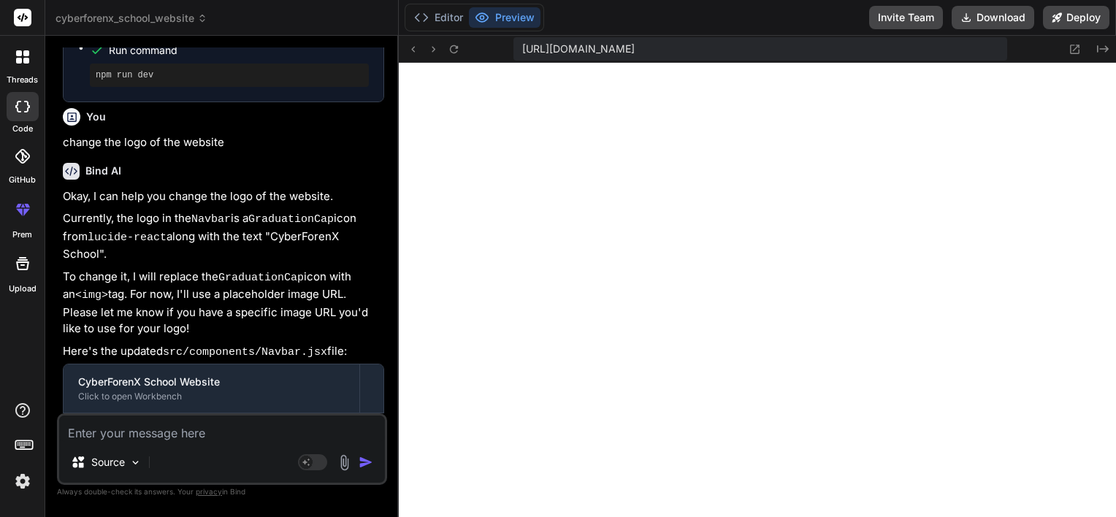
scroll to position [5123, 0]
click at [165, 434] on textarea at bounding box center [222, 429] width 326 height 26
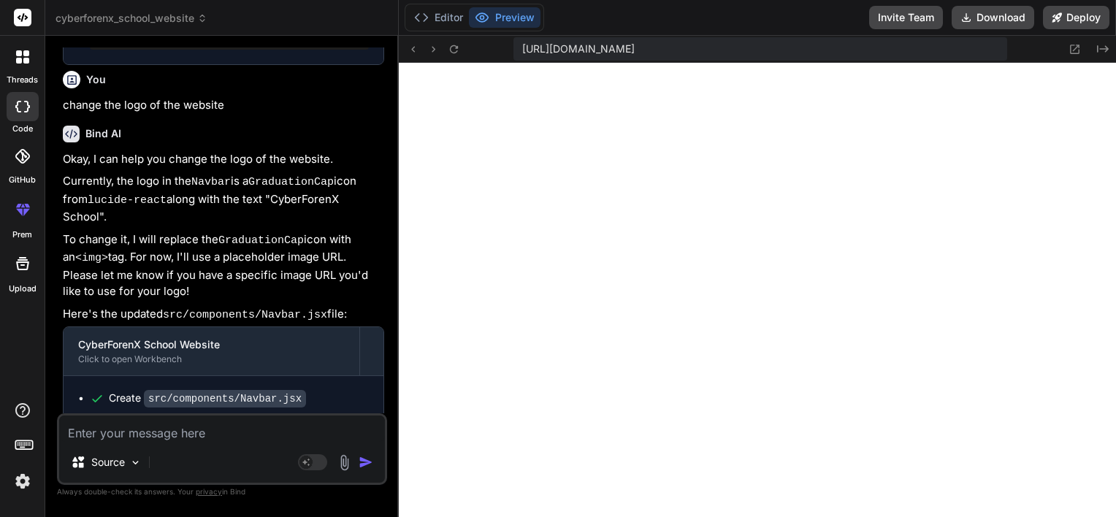
click at [214, 432] on textarea at bounding box center [222, 429] width 326 height 26
click at [345, 464] on img at bounding box center [344, 462] width 17 height 17
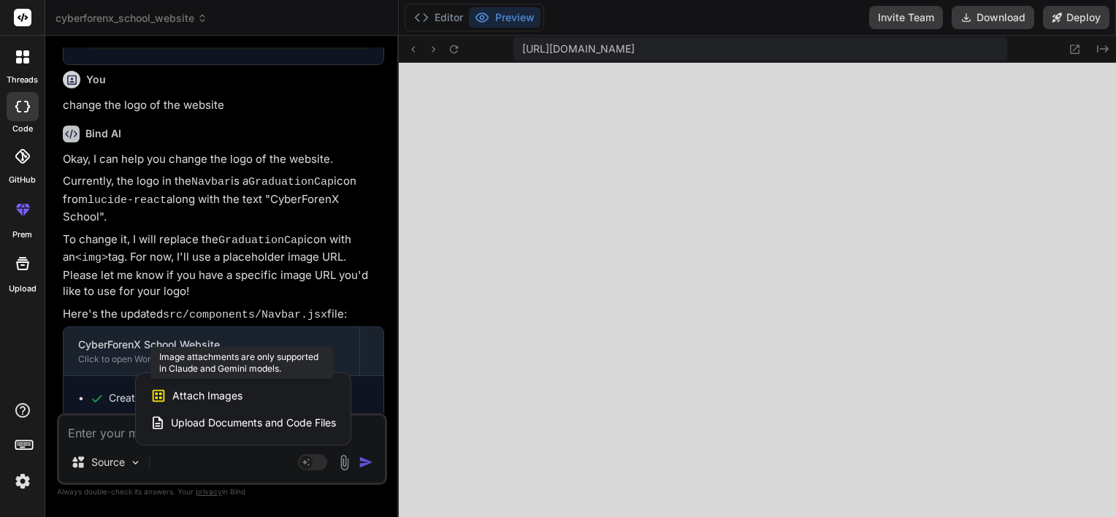
click at [226, 391] on span "Attach Images" at bounding box center [207, 395] width 70 height 15
click at [231, 406] on div "Attach Images Image attachments are only supported in Claude and Gemini models." at bounding box center [242, 396] width 185 height 28
click at [231, 427] on span "Upload Documents and Code Files" at bounding box center [253, 423] width 165 height 15
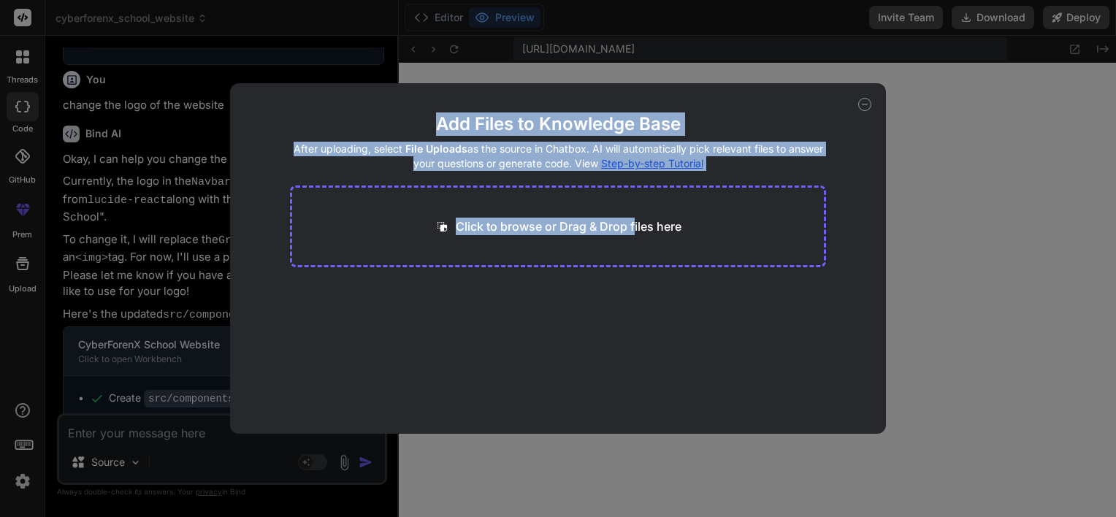
drag, startPoint x: 862, startPoint y: 102, endPoint x: 631, endPoint y: 219, distance: 259.0
click at [631, 219] on div "Add Files to Knowledge Base After uploading, select File Uploads as the source …" at bounding box center [558, 258] width 656 height 351
click at [631, 219] on p "Click to browse or Drag & Drop files here" at bounding box center [569, 227] width 226 height 18
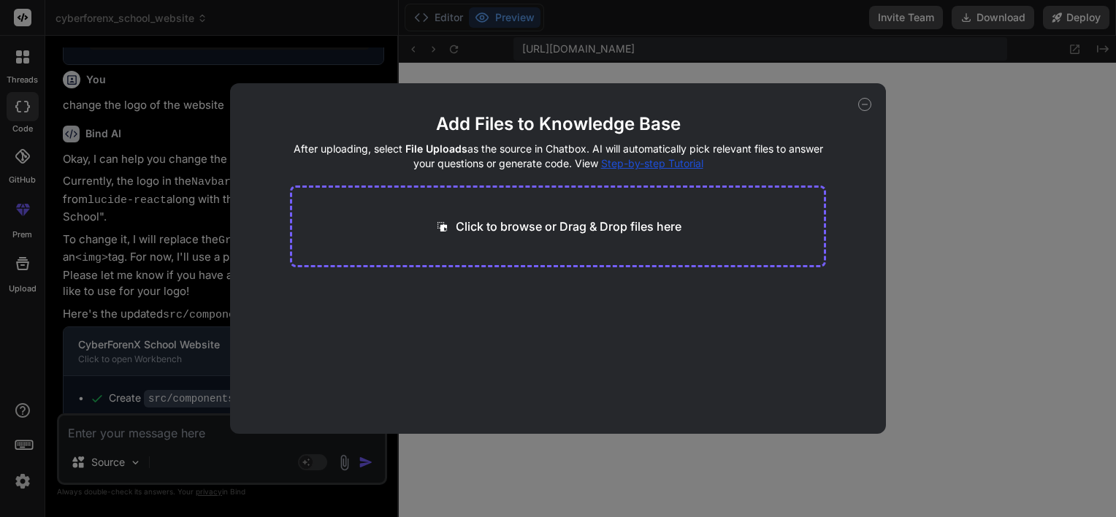
click at [862, 102] on icon at bounding box center [864, 104] width 13 height 13
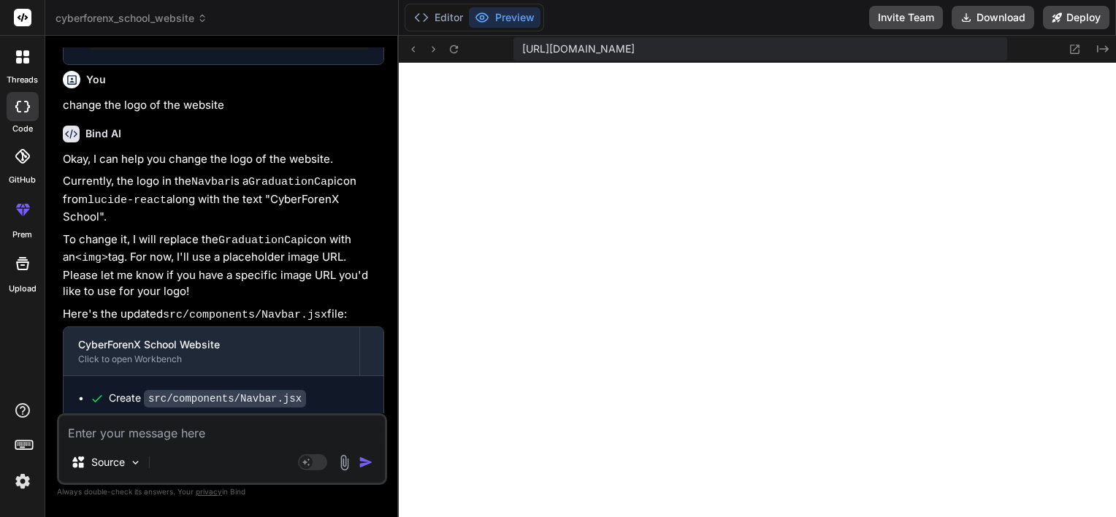
click at [343, 471] on div "Source" at bounding box center [222, 465] width 326 height 35
click at [348, 456] on img at bounding box center [344, 462] width 17 height 17
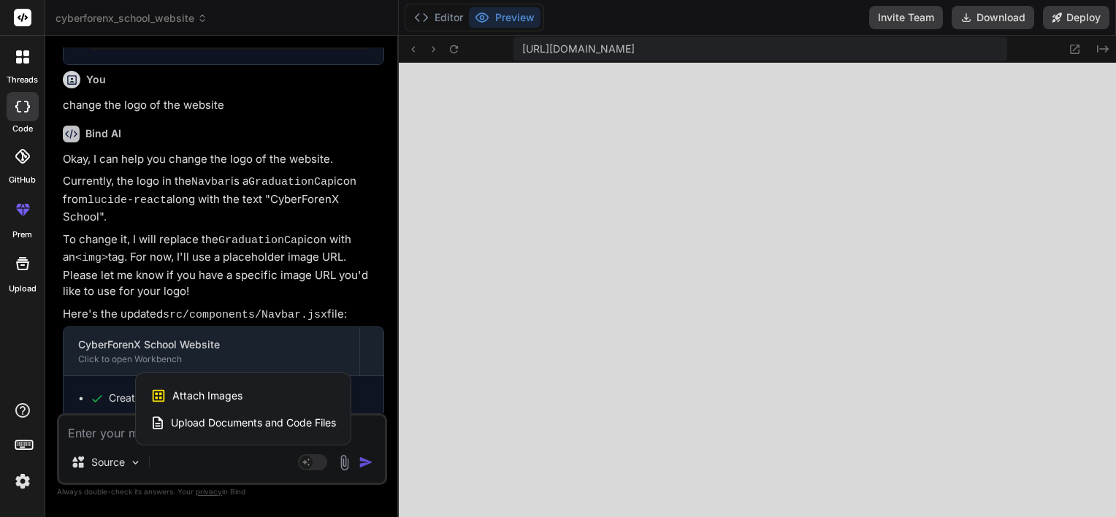
click at [216, 412] on div "Upload Documents and Code Files" at bounding box center [242, 423] width 185 height 26
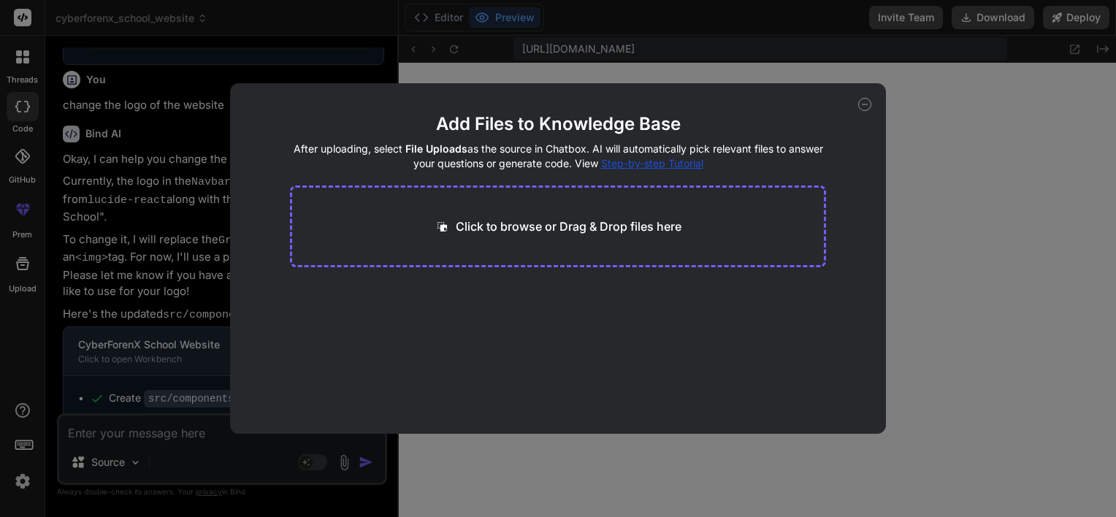
click at [555, 237] on div "Click to browse or Drag & Drop files here" at bounding box center [558, 226] width 537 height 82
click at [581, 213] on div "Click to browse or Drag & Drop files here" at bounding box center [558, 226] width 537 height 82
click at [581, 227] on p "Click to browse or Drag & Drop files here" at bounding box center [569, 227] width 226 height 18
click at [559, 222] on p "Click to browse or Drag & Drop files here" at bounding box center [569, 227] width 226 height 18
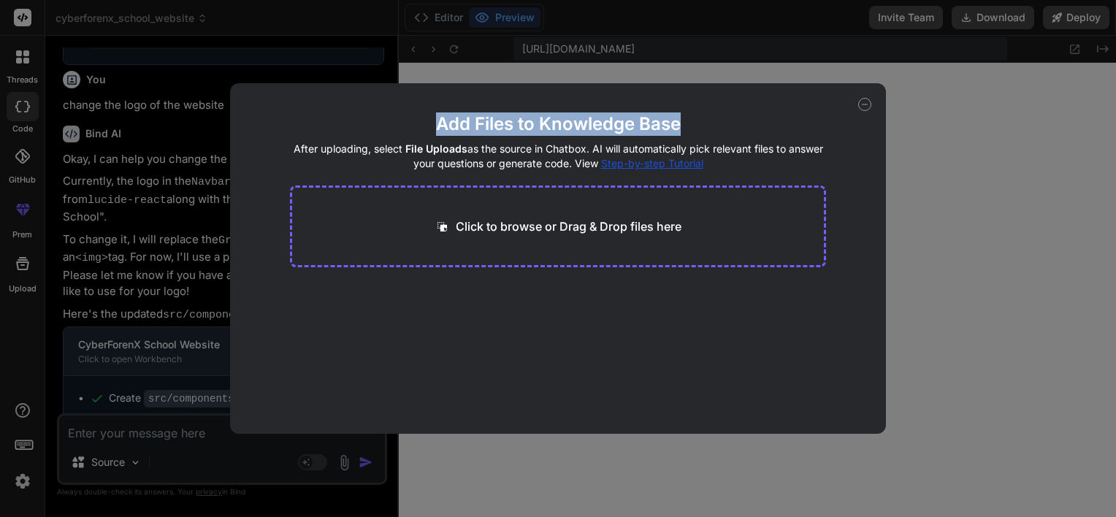
click at [868, 102] on div "Add Files to Knowledge Base After uploading, select File Uploads as the source …" at bounding box center [558, 258] width 656 height 351
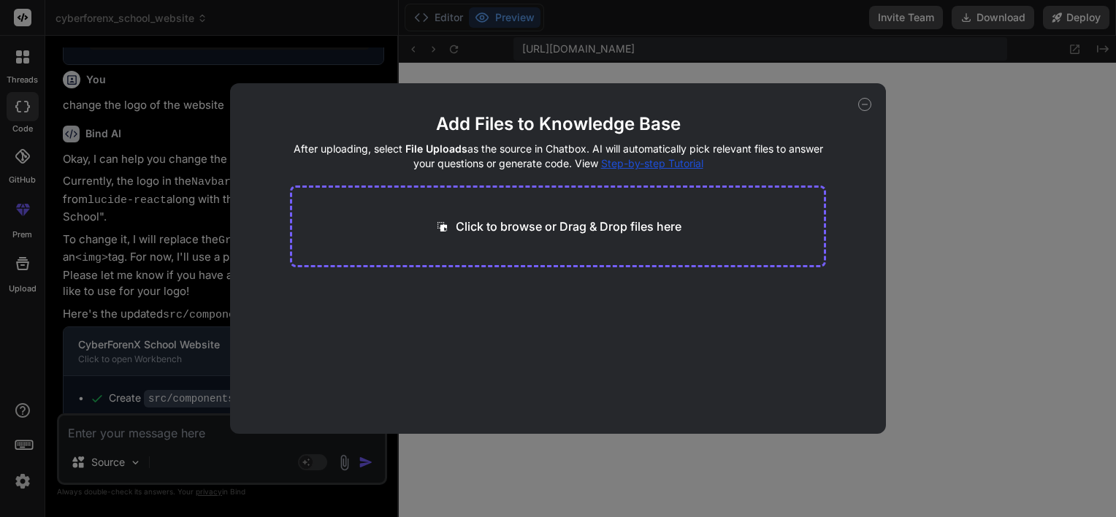
click at [868, 102] on icon at bounding box center [864, 104] width 13 height 13
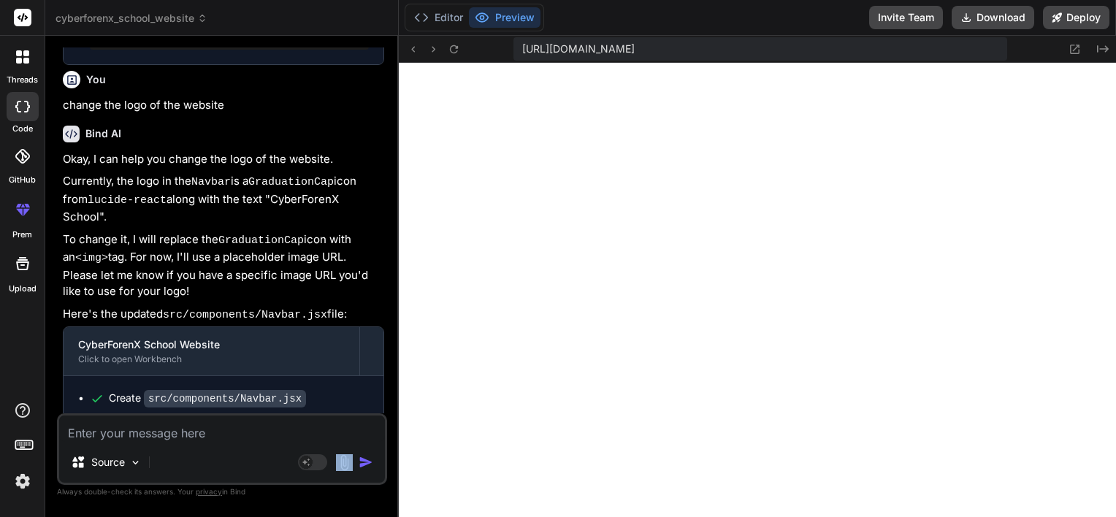
drag, startPoint x: 332, startPoint y: 451, endPoint x: 343, endPoint y: 462, distance: 15.5
click at [343, 462] on div "Source Agent Mode. When this toggle is activated, AI automatically makes decisi…" at bounding box center [222, 449] width 330 height 72
click at [343, 462] on img at bounding box center [344, 462] width 17 height 17
type textarea "x"
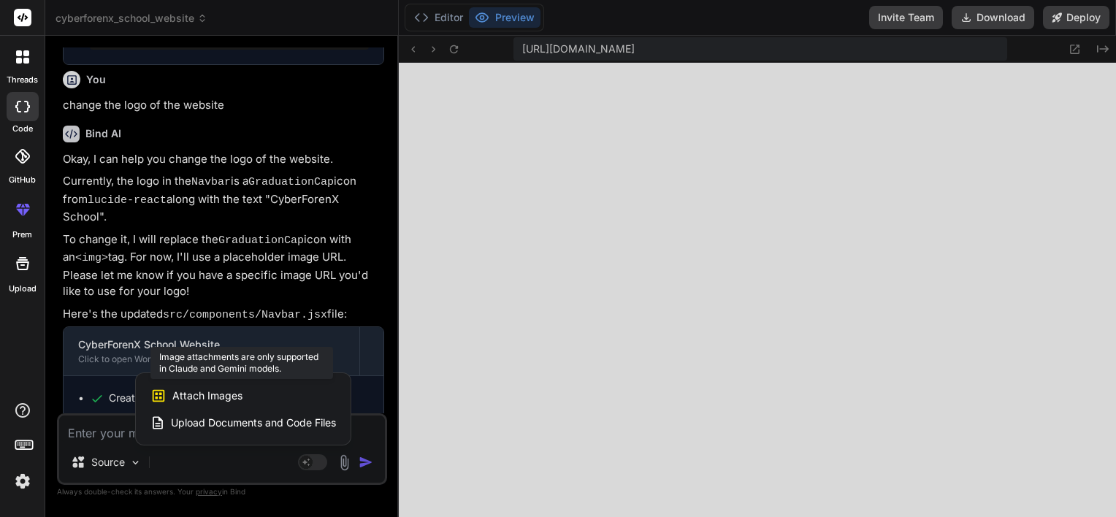
click at [153, 401] on icon at bounding box center [159, 395] width 12 height 12
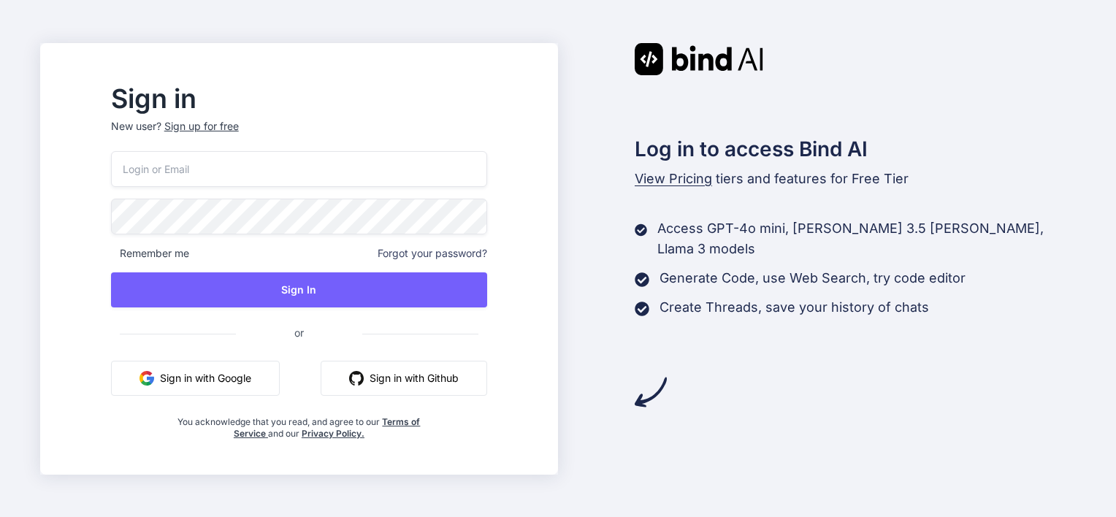
click at [204, 373] on button "Sign in with Google" at bounding box center [195, 378] width 169 height 35
